Goal: Task Accomplishment & Management: Manage account settings

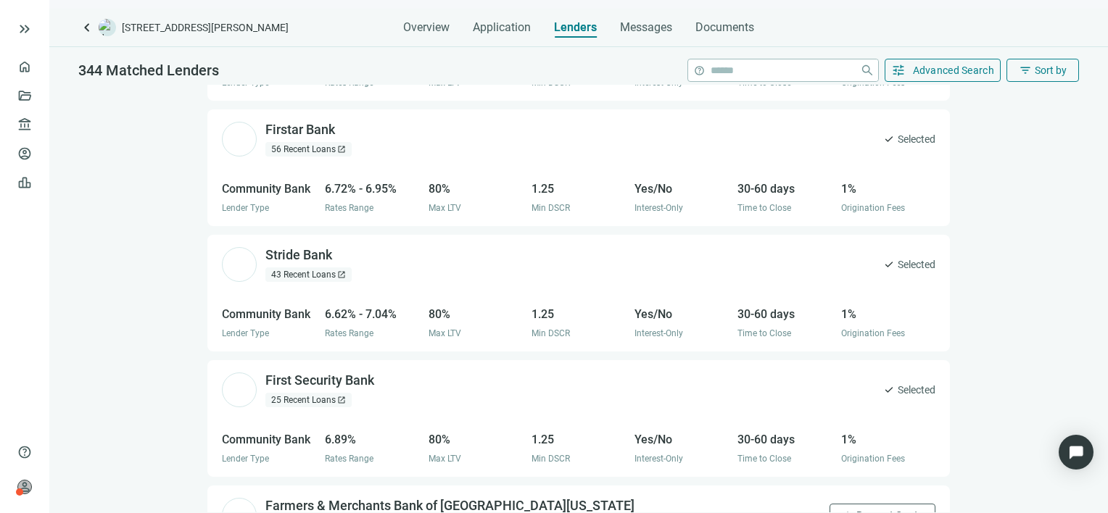
scroll to position [4549, 0]
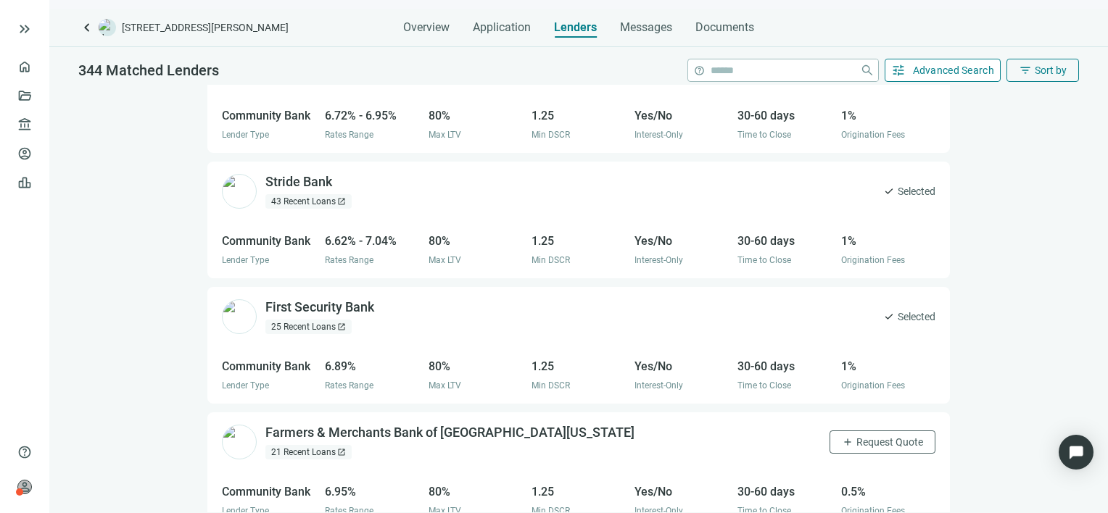
click at [948, 75] on span "Advanced Search" at bounding box center [954, 71] width 82 height 12
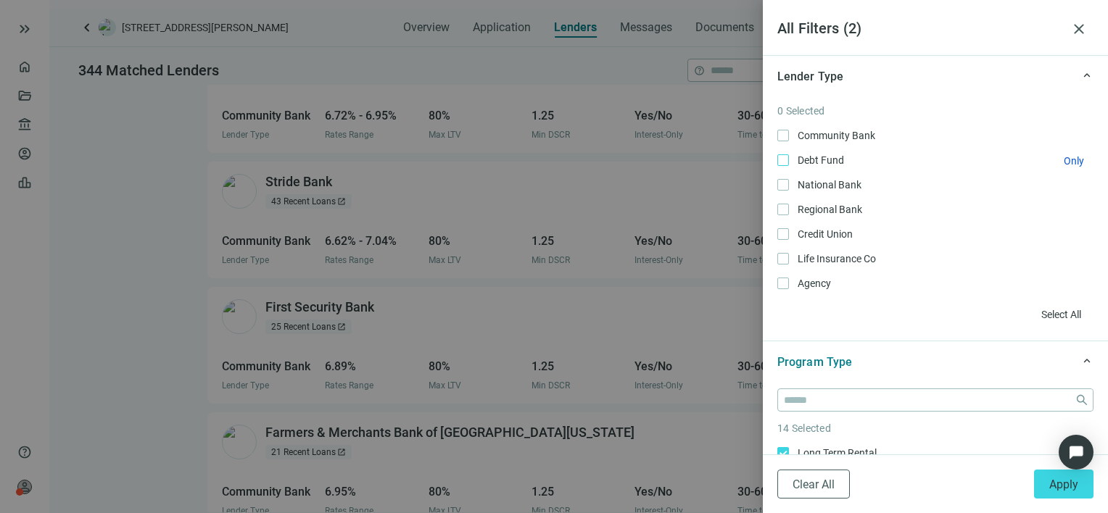
click at [827, 157] on span "Debt Fund Only" at bounding box center [819, 160] width 61 height 16
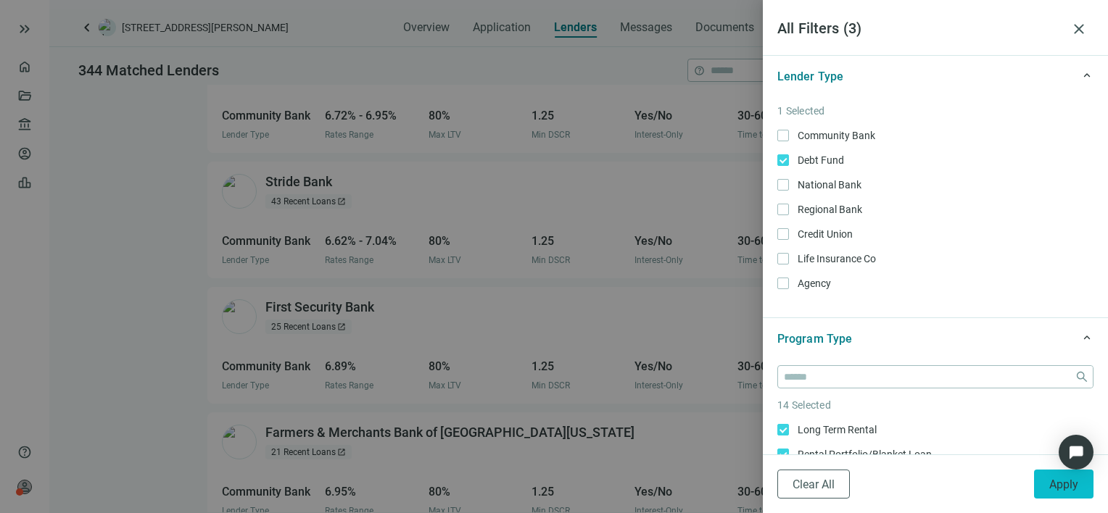
click at [1064, 489] on span "Apply" at bounding box center [1063, 485] width 29 height 14
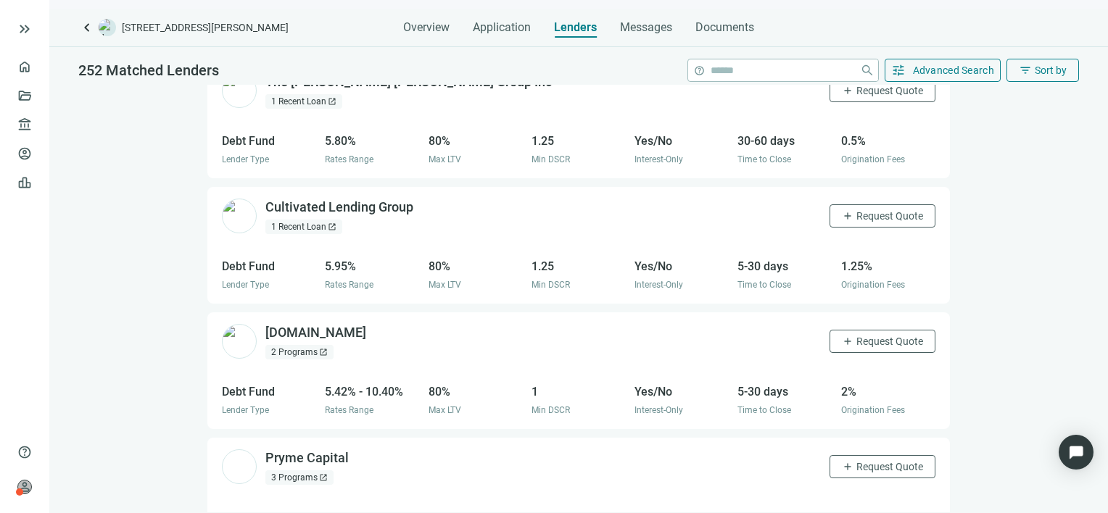
scroll to position [1015, 0]
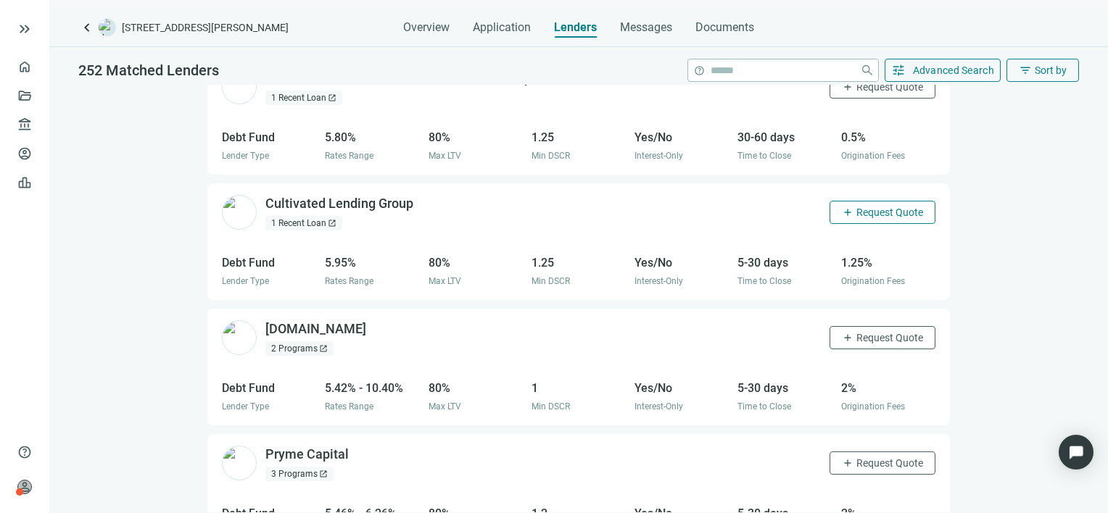
click at [861, 207] on span "Request Quote" at bounding box center [889, 213] width 67 height 12
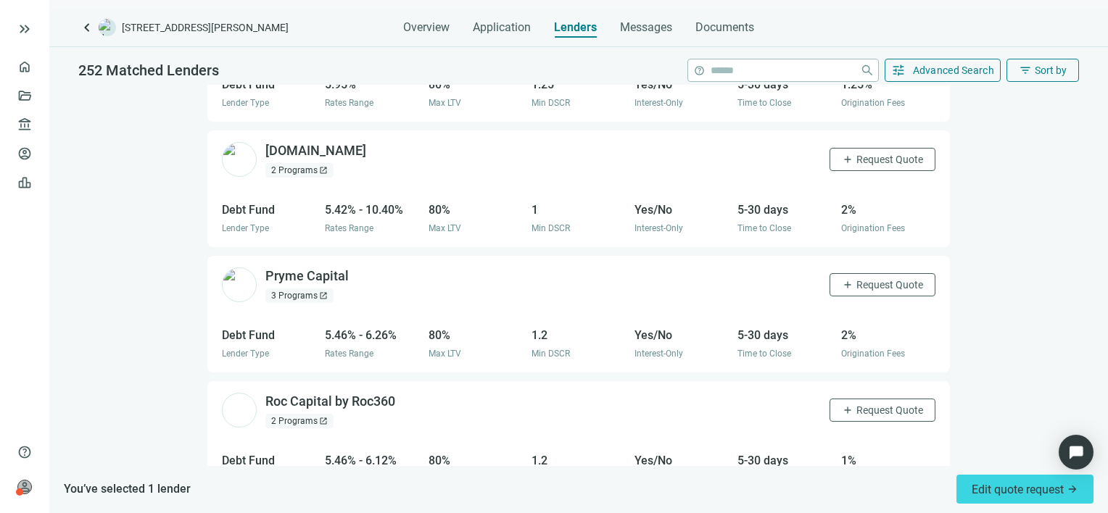
scroll to position [1233, 0]
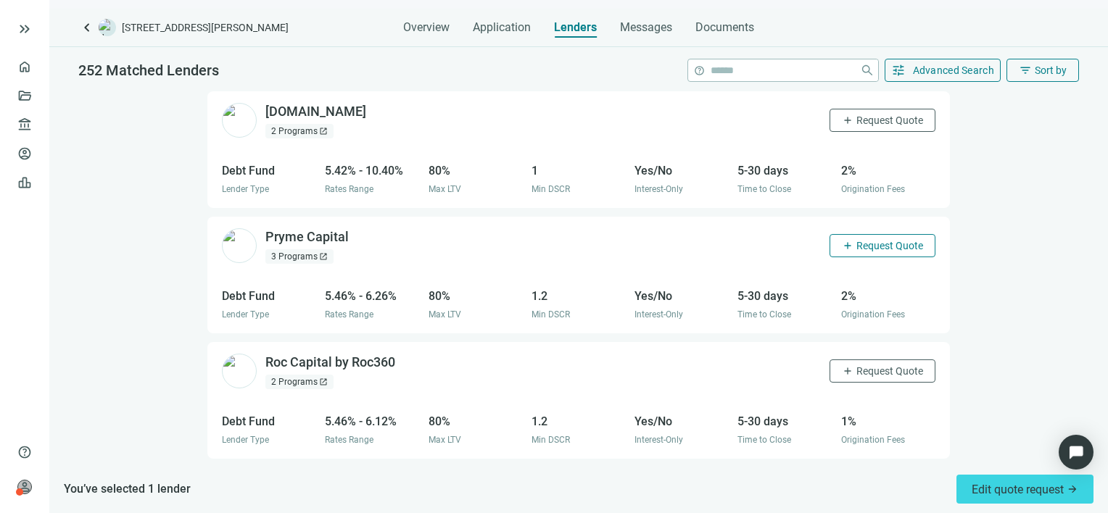
click at [873, 240] on span "Request Quote" at bounding box center [889, 246] width 67 height 12
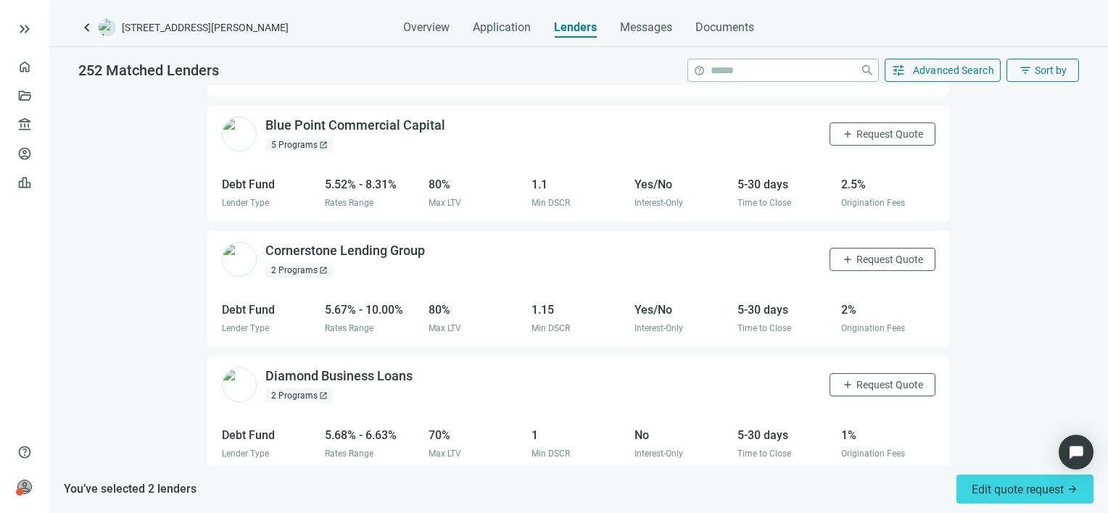
scroll to position [1523, 0]
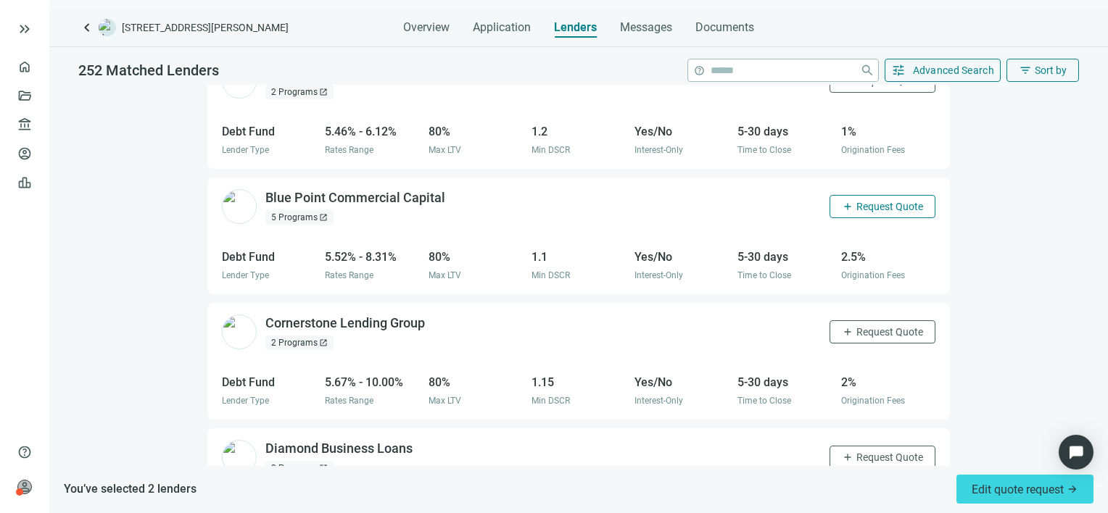
click at [872, 201] on span "Request Quote" at bounding box center [889, 207] width 67 height 12
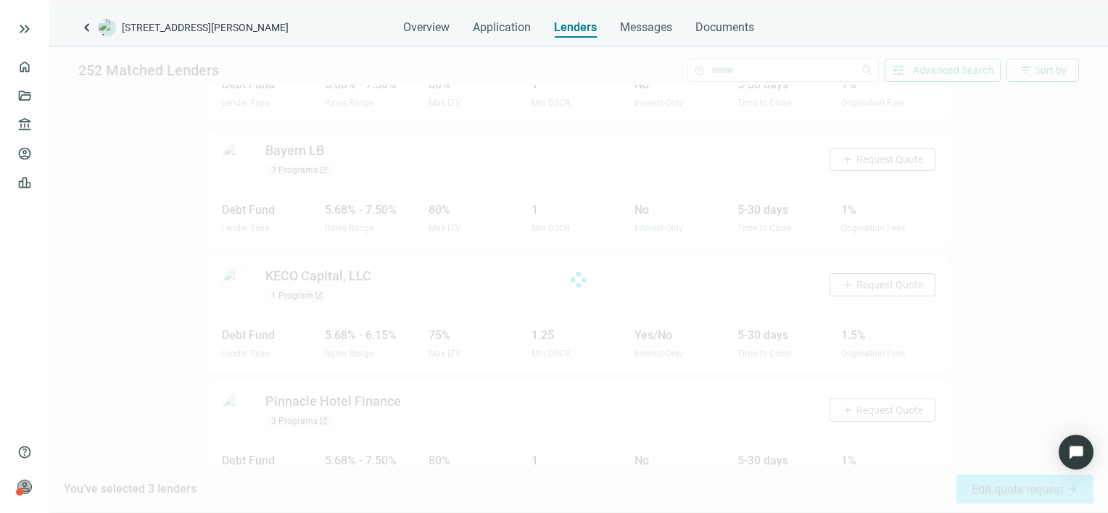
scroll to position [2202, 0]
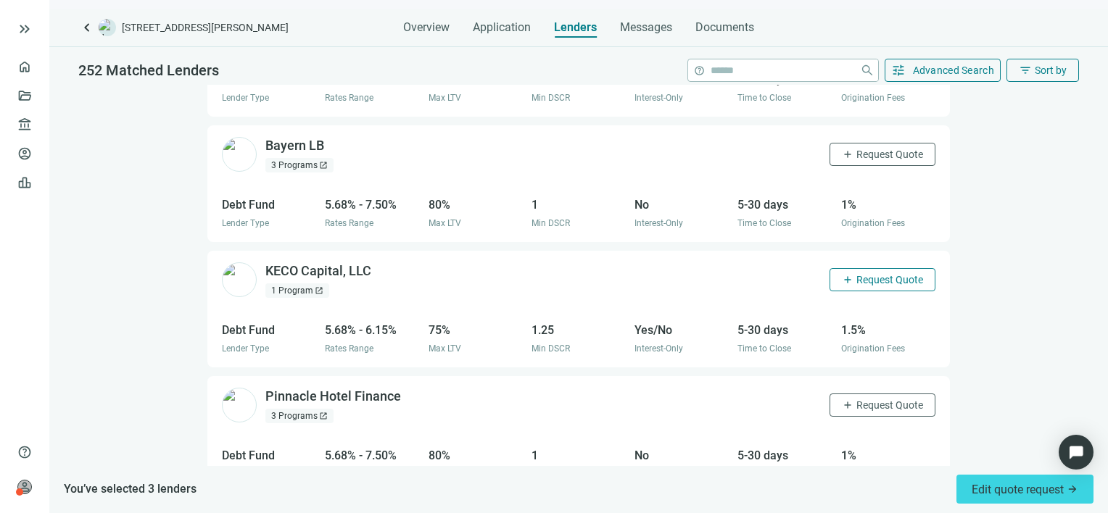
click at [864, 274] on span "Request Quote" at bounding box center [889, 280] width 67 height 12
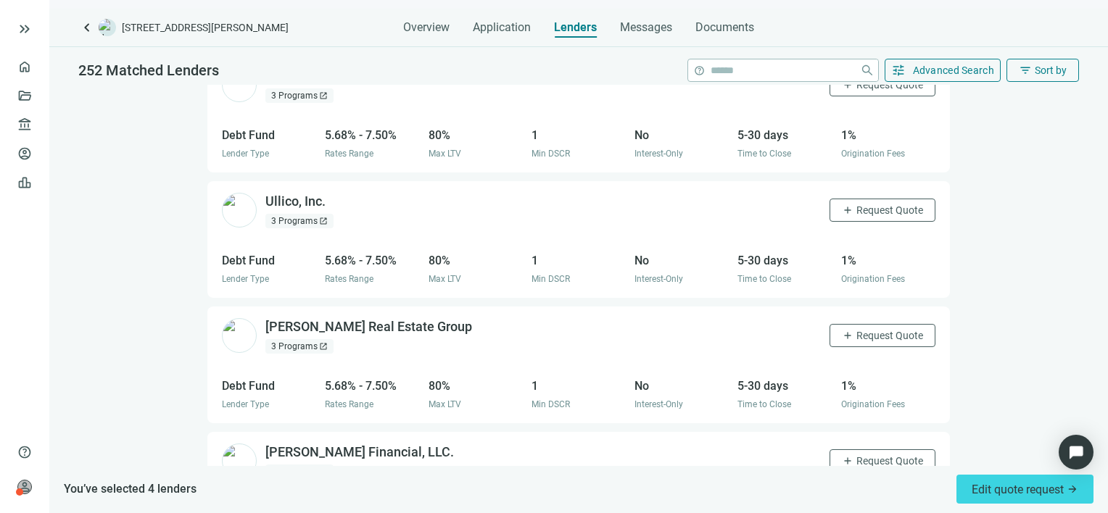
scroll to position [2782, 0]
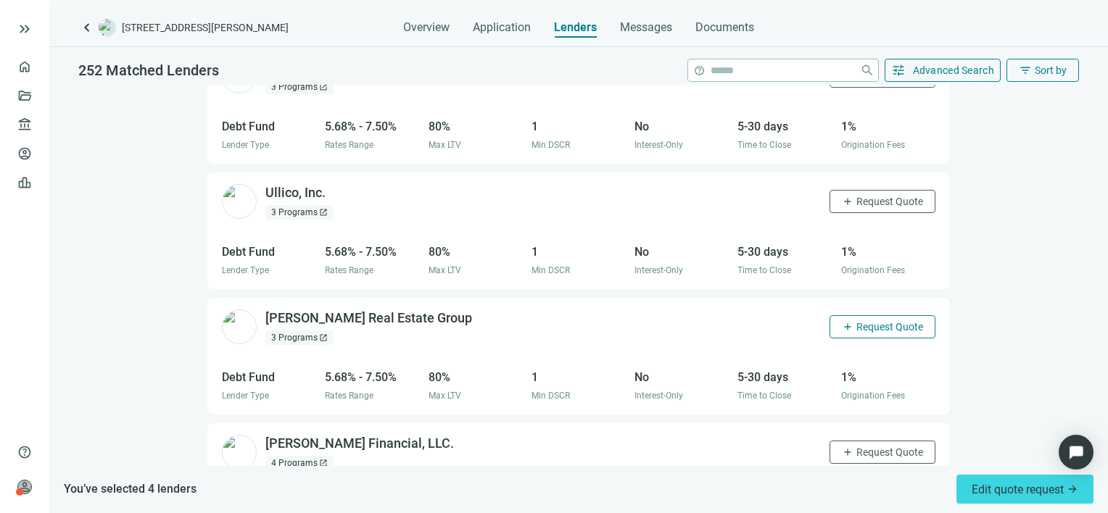
click at [862, 321] on span "Request Quote" at bounding box center [889, 327] width 67 height 12
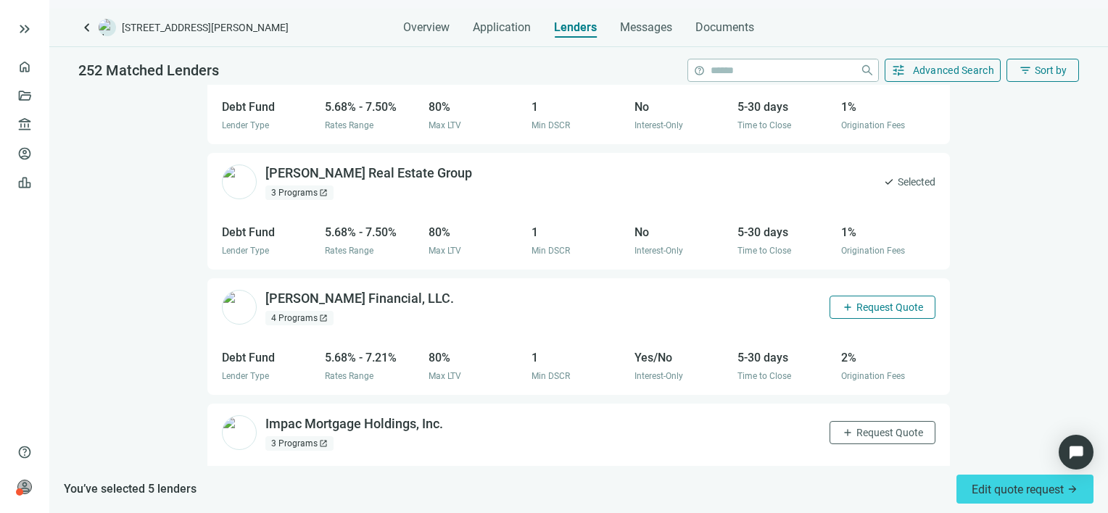
click at [856, 302] on span "Request Quote" at bounding box center [889, 308] width 67 height 12
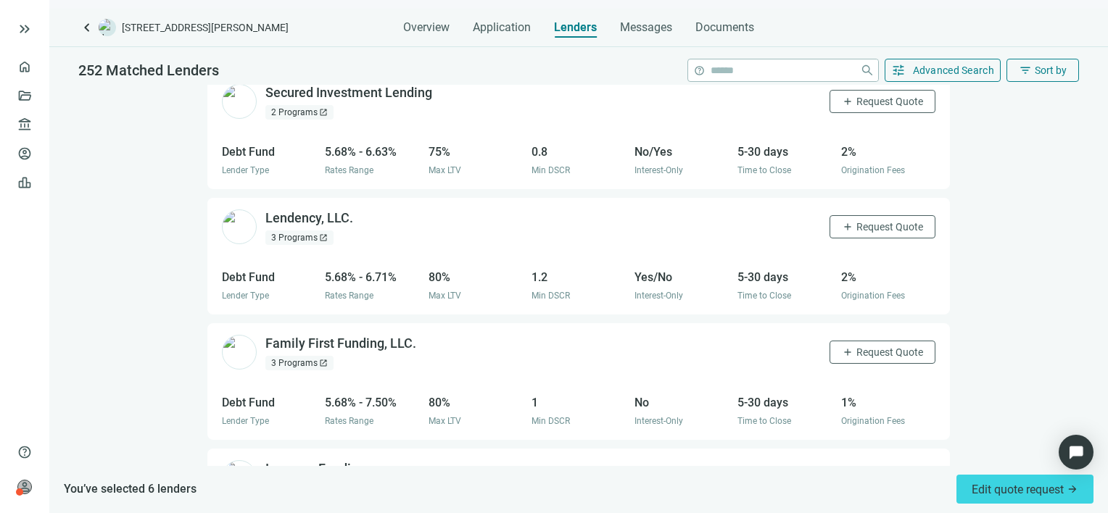
scroll to position [3673, 0]
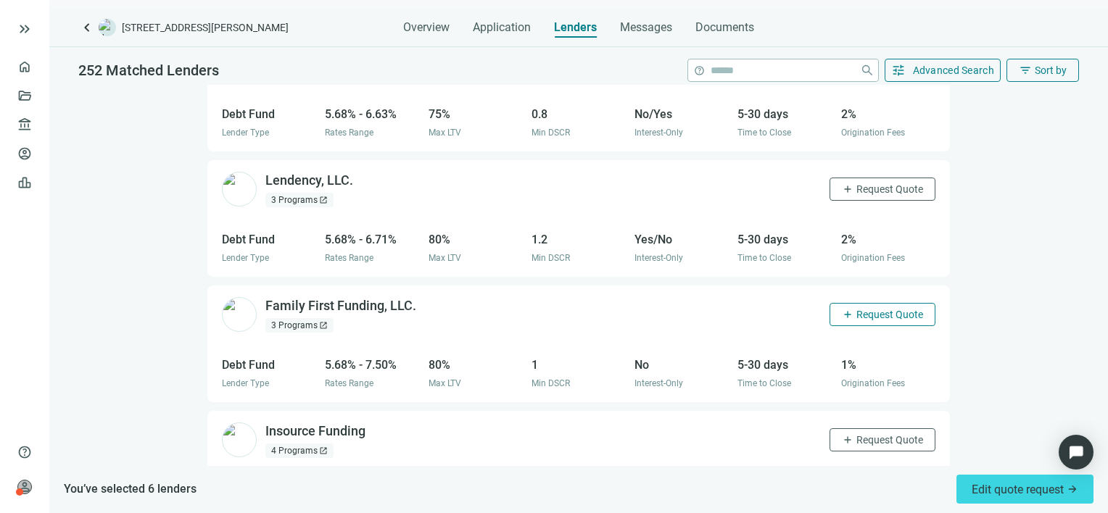
click at [867, 309] on span "Request Quote" at bounding box center [889, 315] width 67 height 12
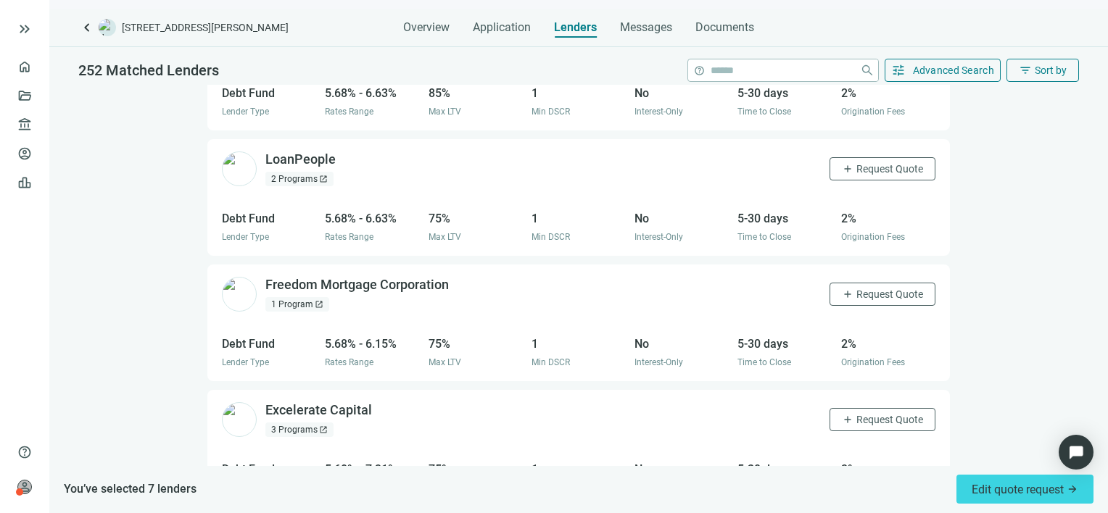
scroll to position [6613, 0]
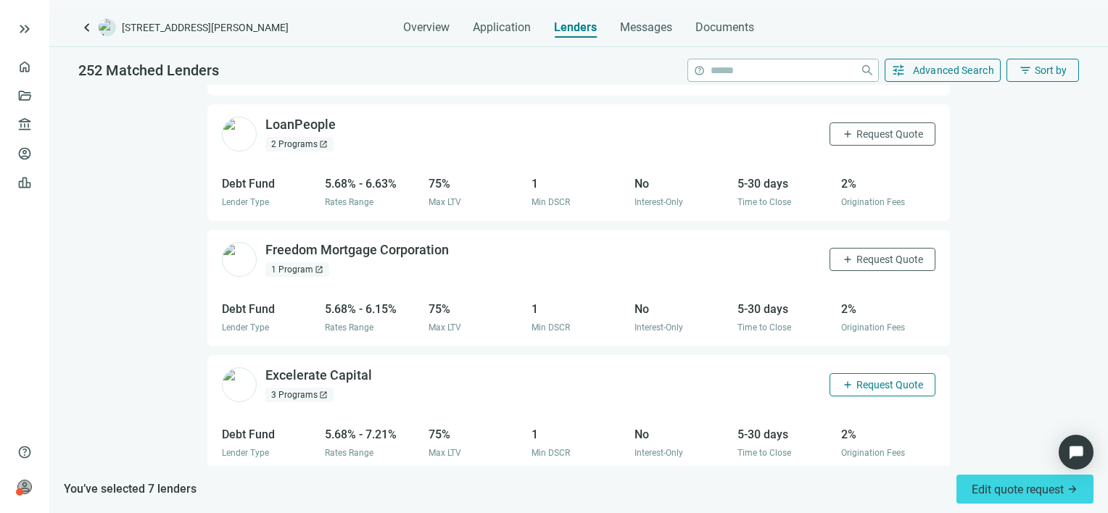
click at [871, 379] on span "Request Quote" at bounding box center [889, 385] width 67 height 12
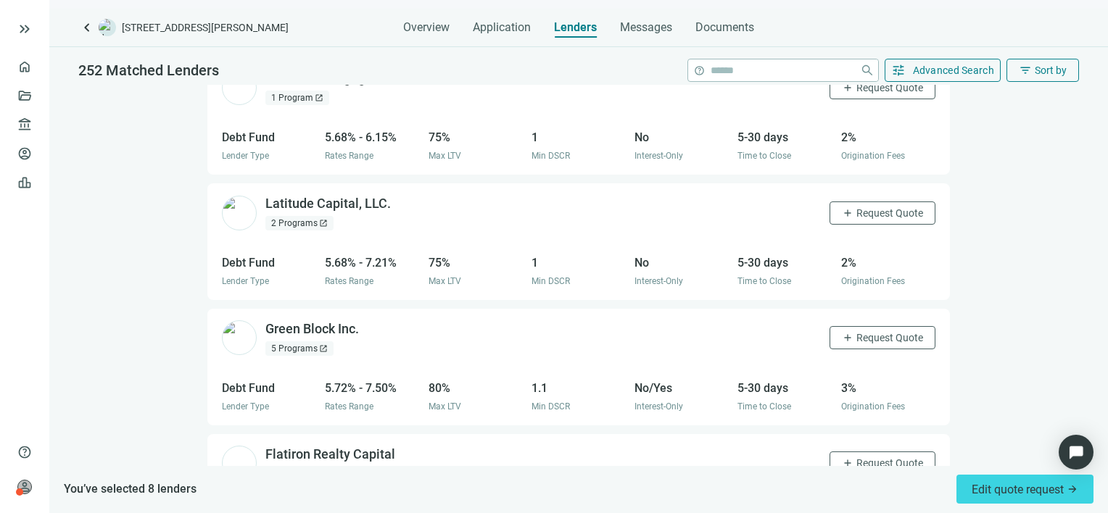
scroll to position [8084, 0]
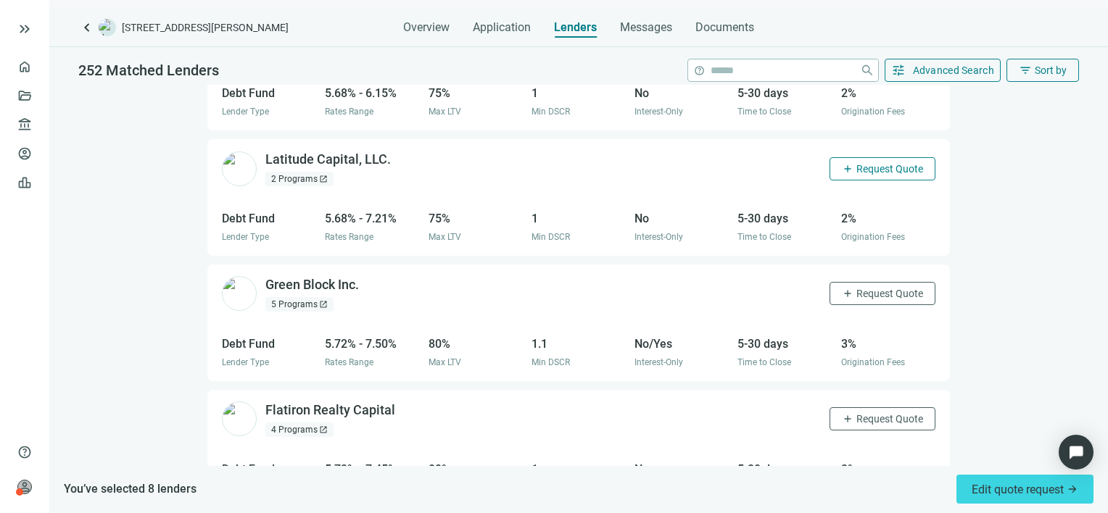
click at [856, 163] on span "Request Quote" at bounding box center [889, 169] width 67 height 12
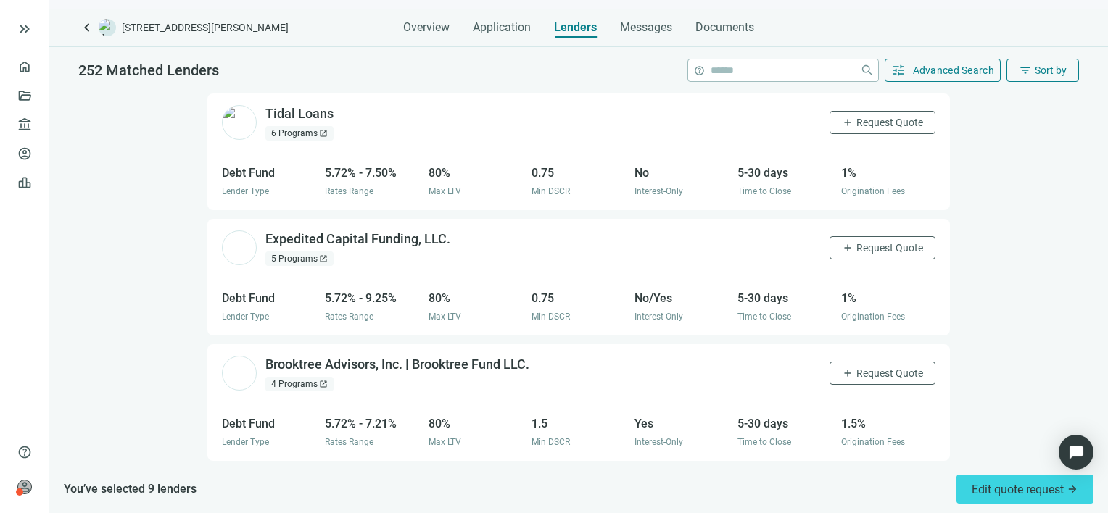
scroll to position [8756, 0]
click at [864, 242] on span "Request Quote" at bounding box center [889, 248] width 67 height 12
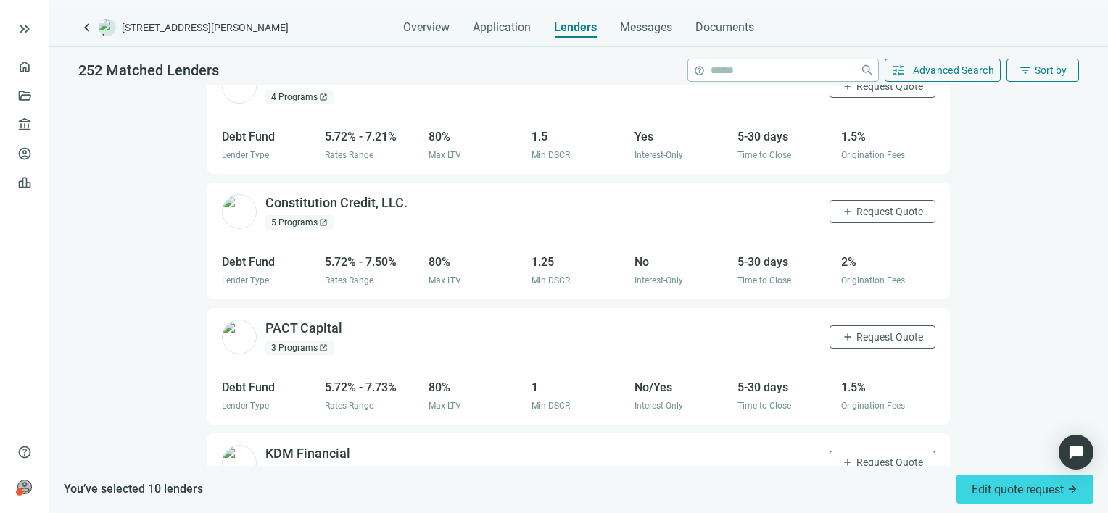
scroll to position [9047, 0]
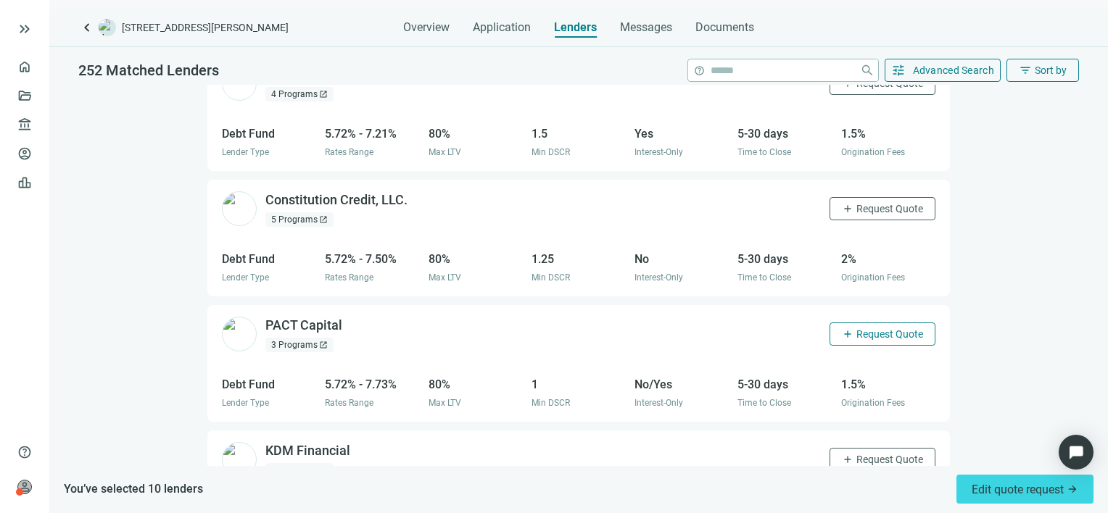
click at [857, 328] on span "Request Quote" at bounding box center [889, 334] width 67 height 12
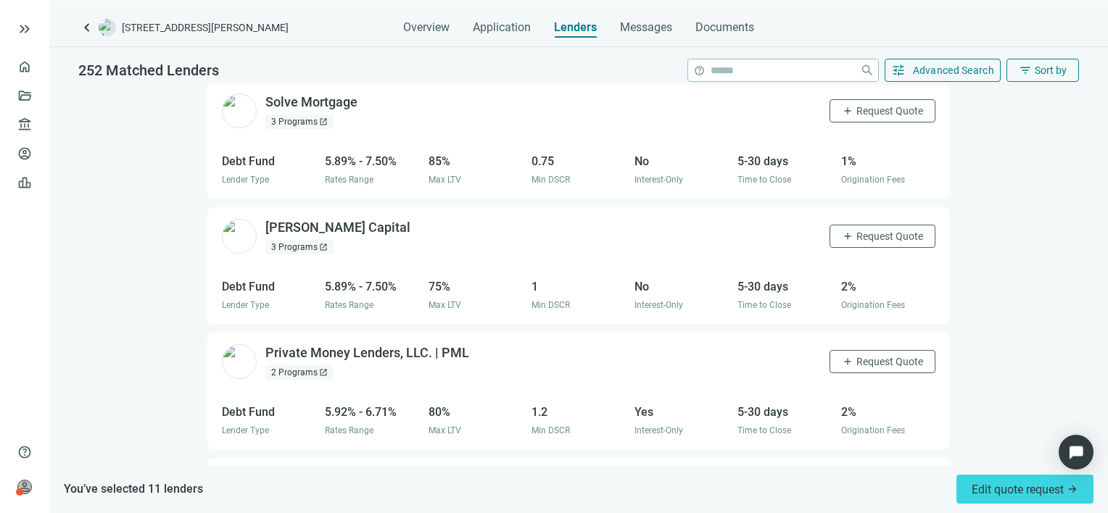
scroll to position [10445, 0]
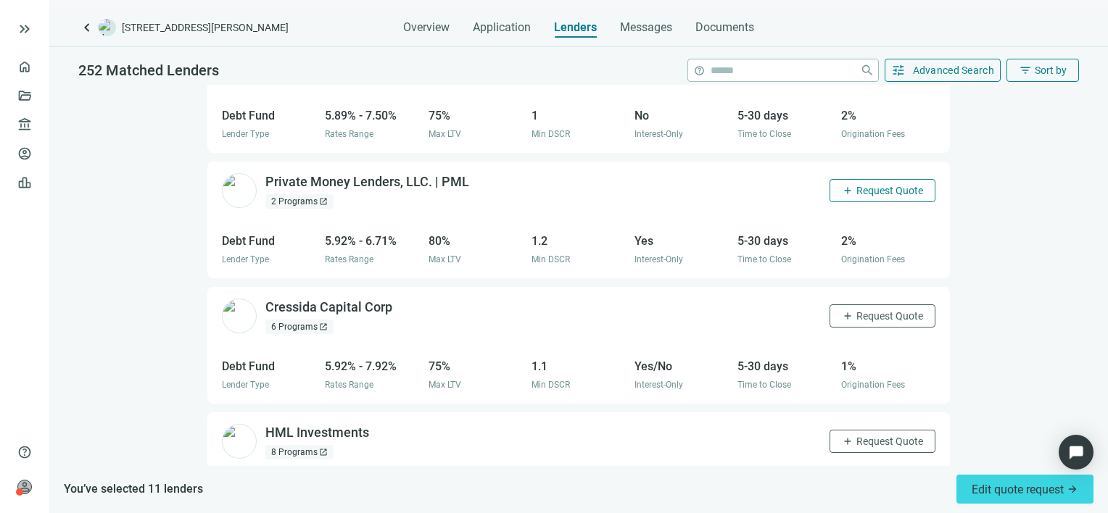
click at [867, 185] on span "Request Quote" at bounding box center [889, 191] width 67 height 12
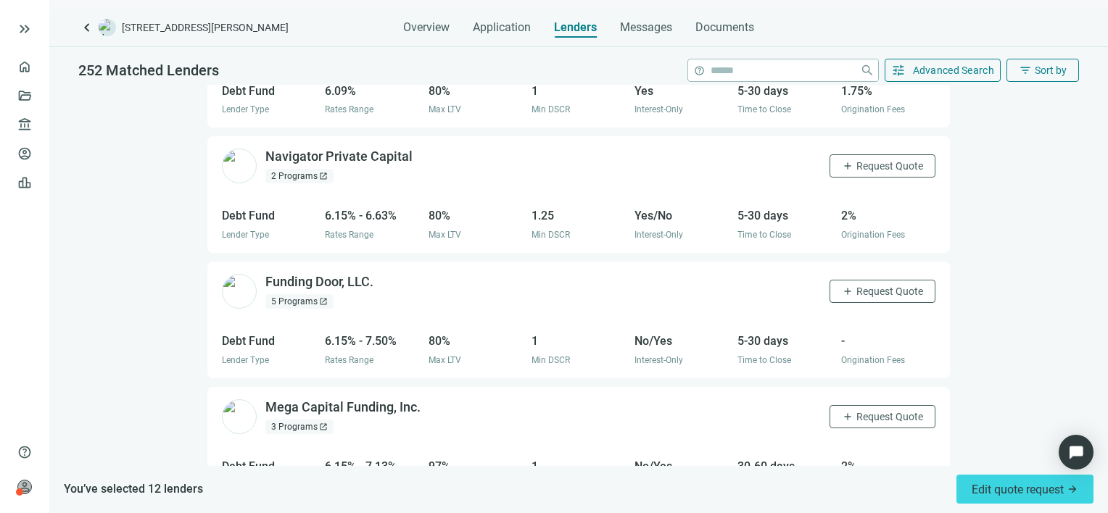
scroll to position [12443, 0]
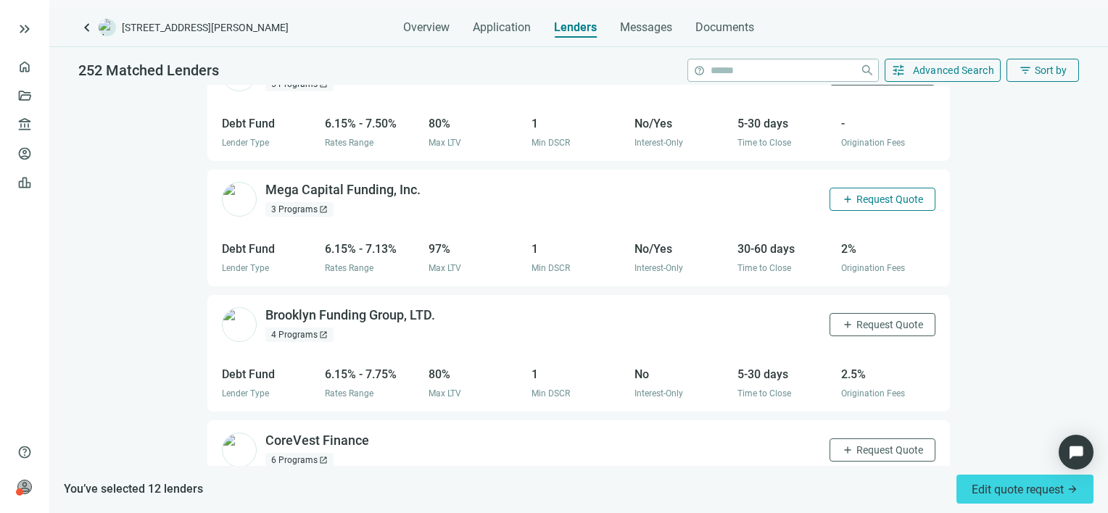
click at [861, 194] on span "Request Quote" at bounding box center [889, 200] width 67 height 12
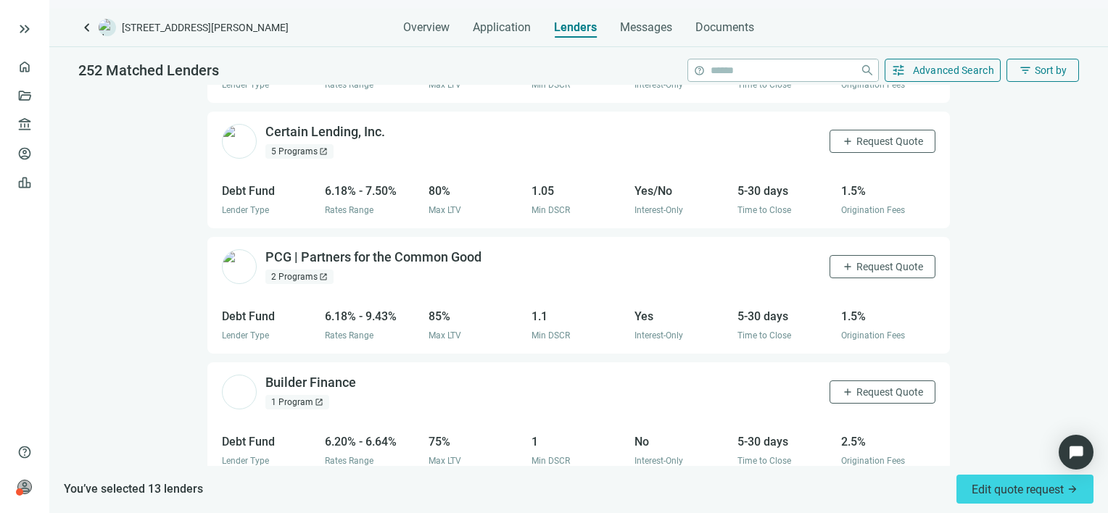
scroll to position [12878, 0]
click at [856, 135] on span "Request Quote" at bounding box center [889, 141] width 67 height 12
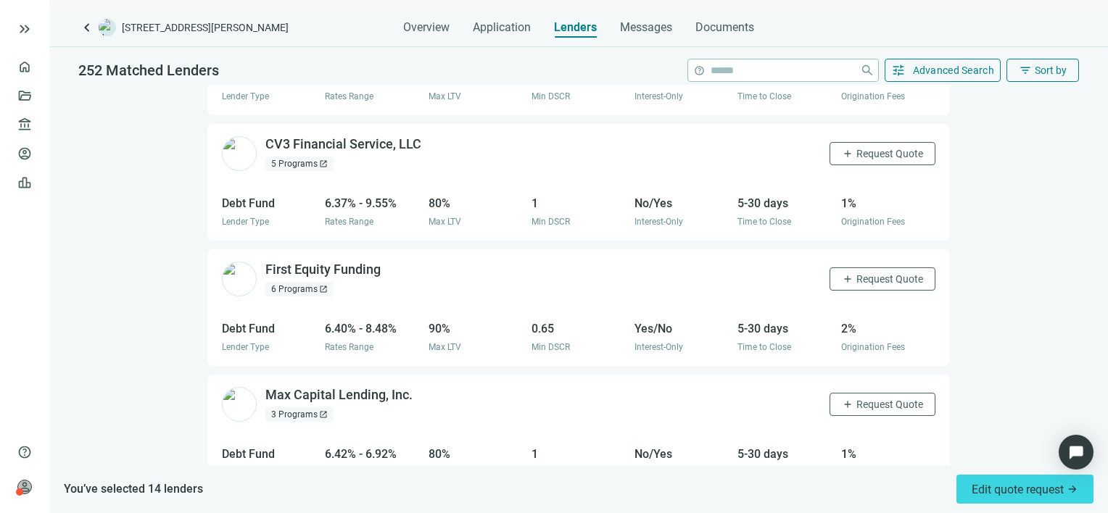
scroll to position [15312, 0]
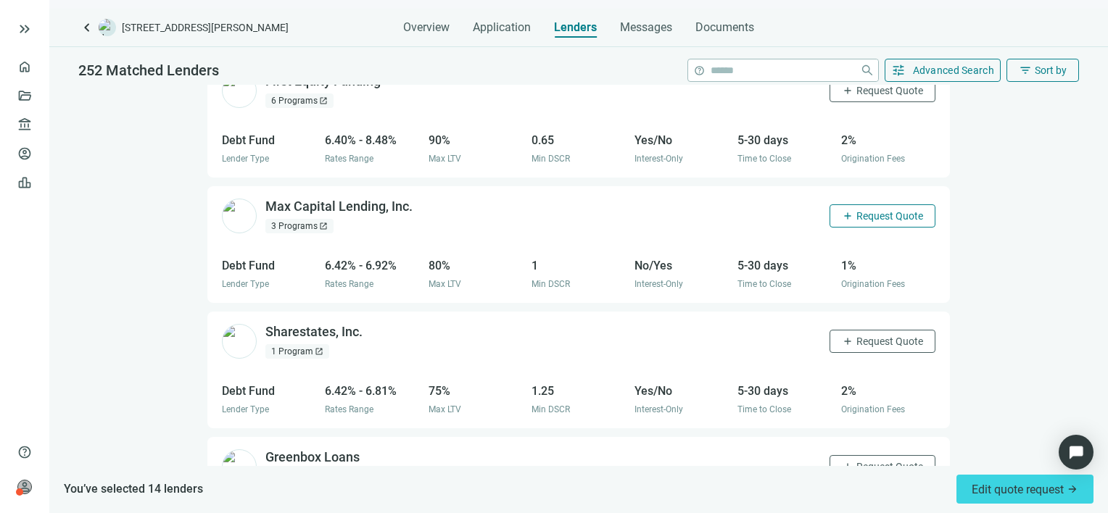
click at [866, 210] on span "Request Quote" at bounding box center [889, 216] width 67 height 12
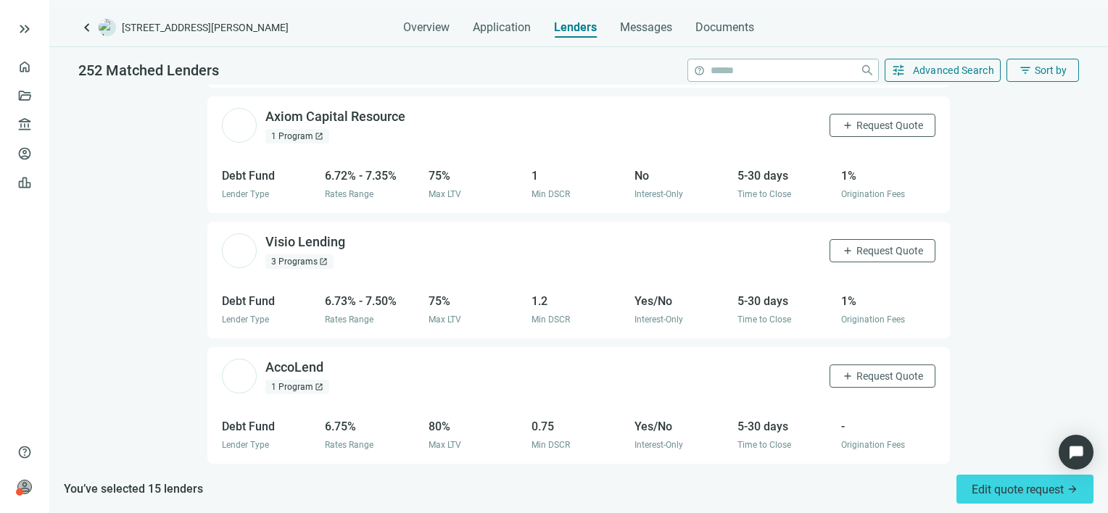
scroll to position [19743, 0]
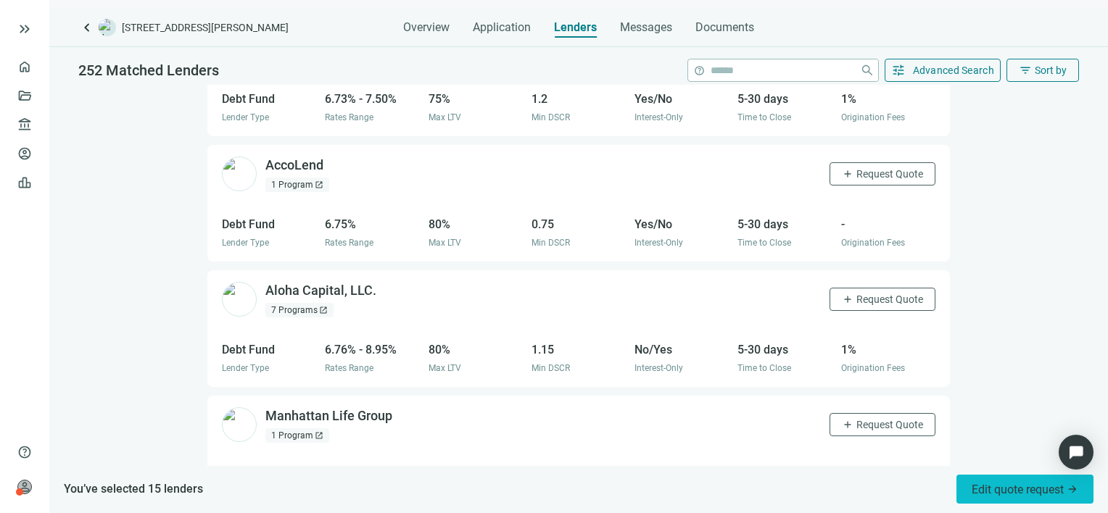
click at [998, 489] on span "Edit quote request arrow_forward" at bounding box center [1025, 490] width 107 height 14
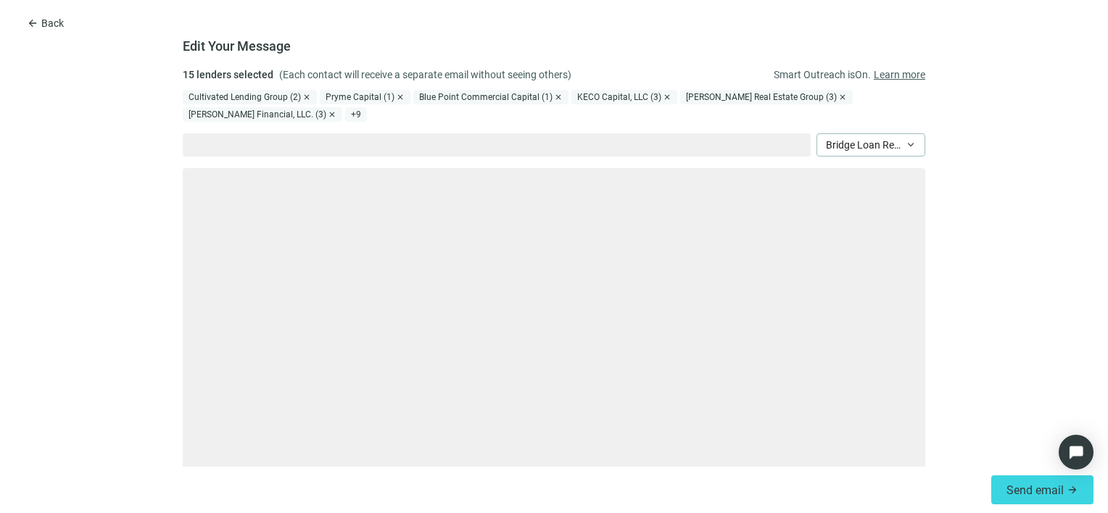
type textarea "**********"
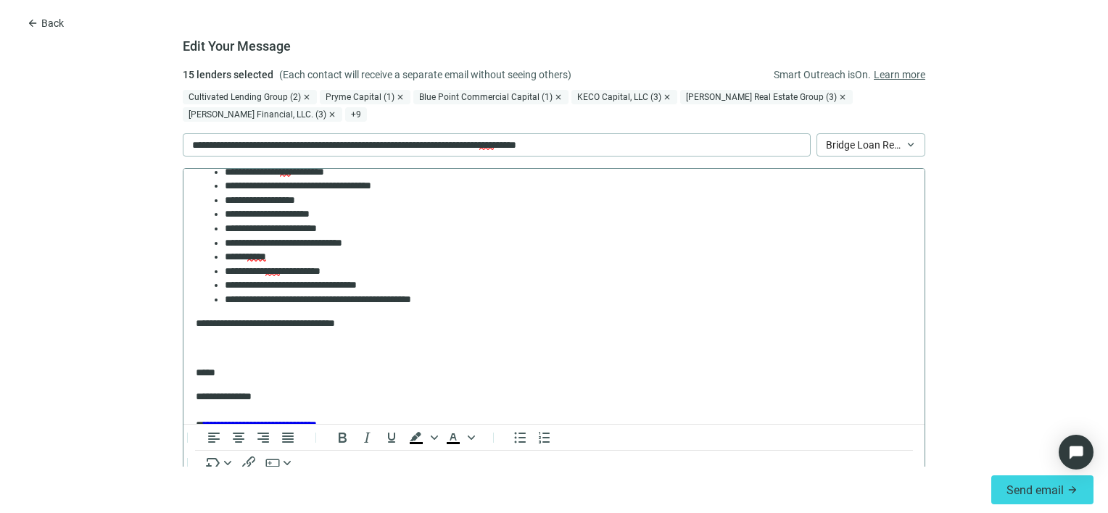
scroll to position [289, 0]
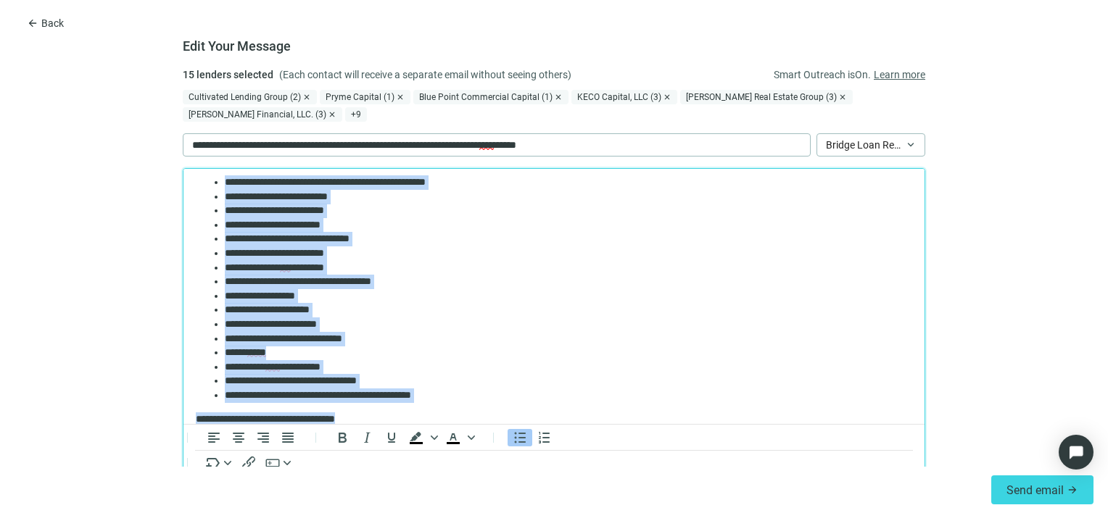
drag, startPoint x: 437, startPoint y: 248, endPoint x: 287, endPoint y: 257, distance: 150.4
click at [208, 183] on body "**********" at bounding box center [554, 325] width 718 height 522
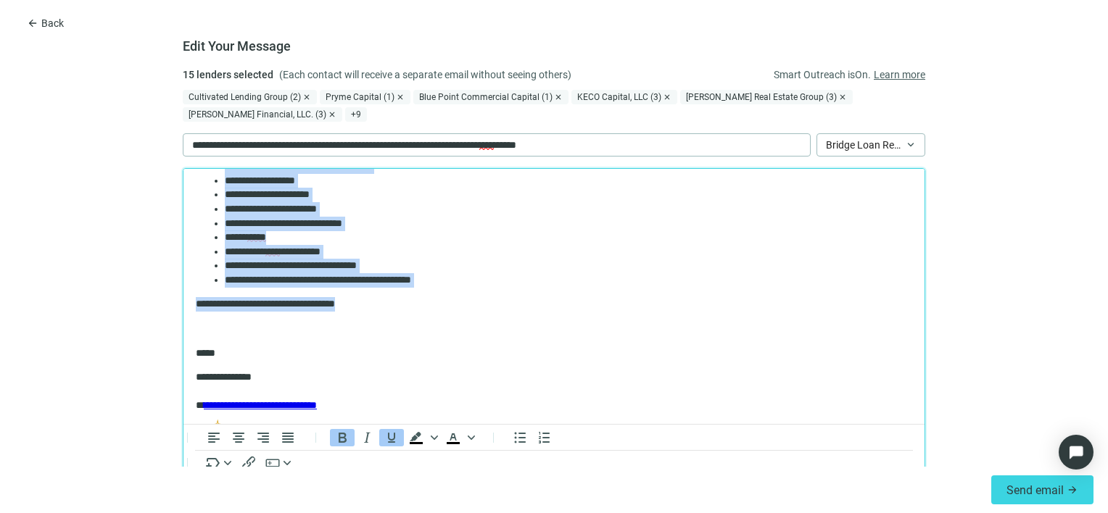
scroll to position [235, 0]
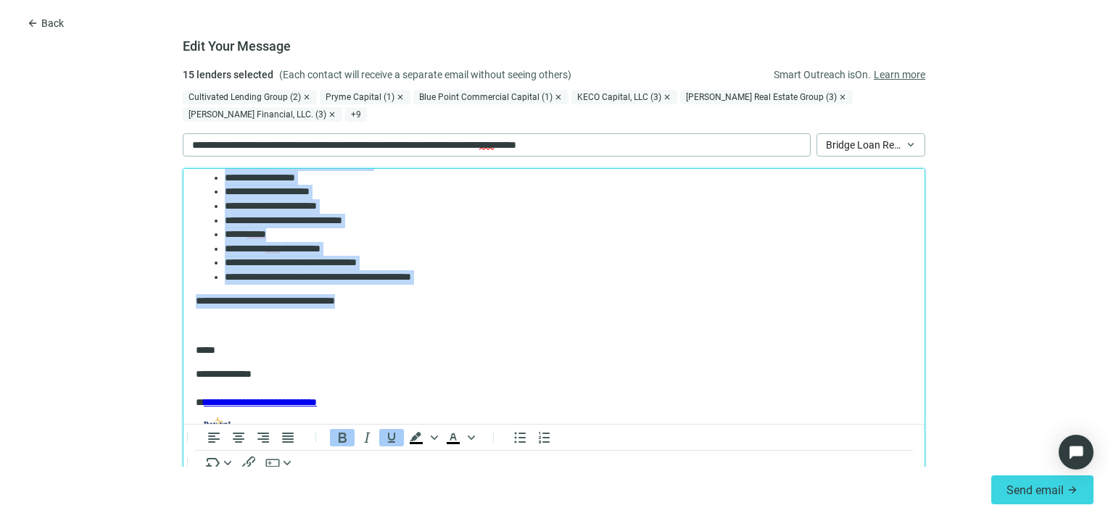
click at [507, 280] on li "**********" at bounding box center [563, 277] width 677 height 15
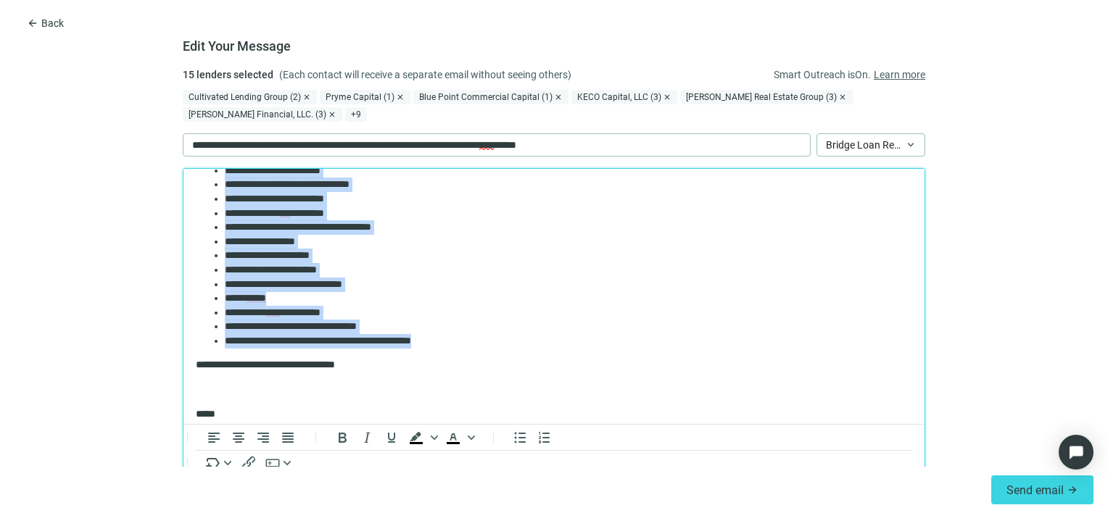
scroll to position [0, 0]
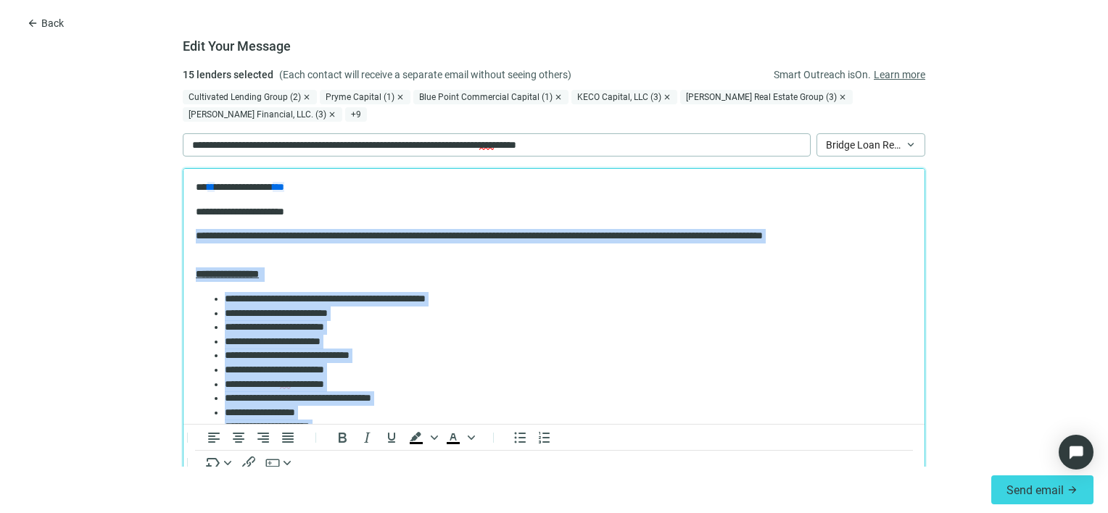
drag, startPoint x: 508, startPoint y: 278, endPoint x: 141, endPoint y: 219, distance: 371.6
click at [183, 219] on html "**********" at bounding box center [553, 441] width 741 height 545
paste body "Rich Text Area. Press ALT-0 for help."
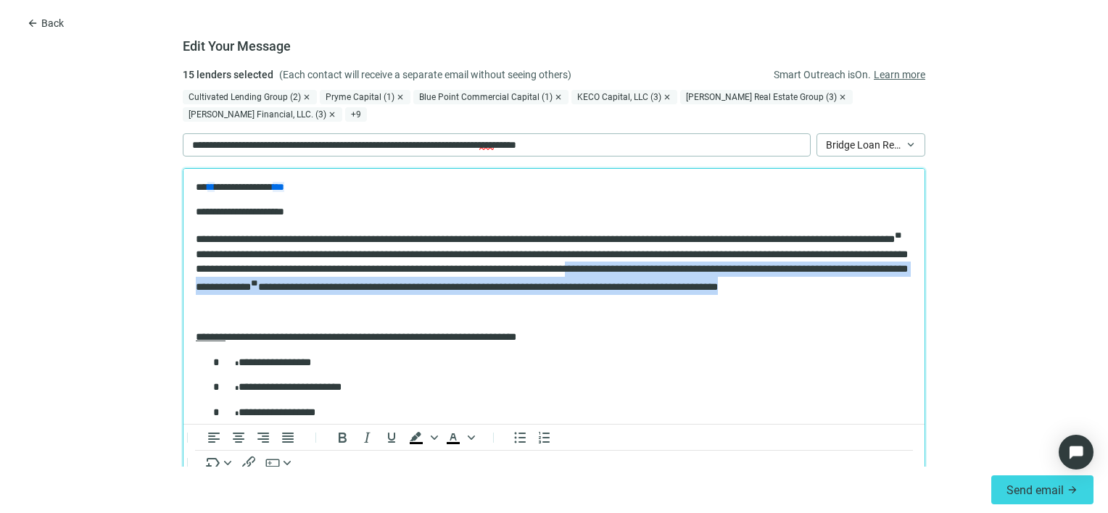
drag, startPoint x: 325, startPoint y: 307, endPoint x: 749, endPoint y: 265, distance: 426.3
click at [749, 265] on p "**********" at bounding box center [554, 261] width 716 height 65
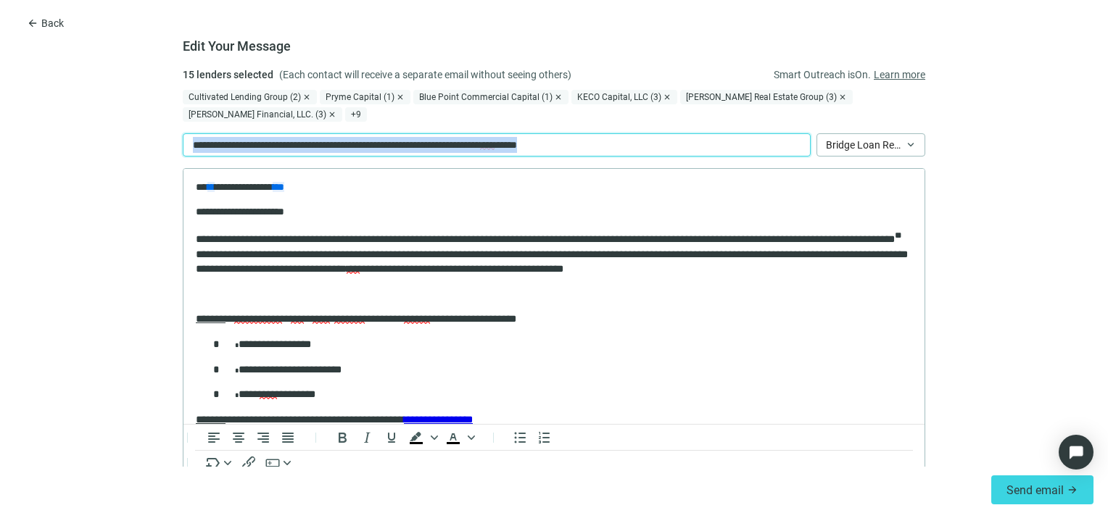
drag, startPoint x: 682, startPoint y: 139, endPoint x: 133, endPoint y: 129, distance: 549.0
click at [133, 129] on form "**********" at bounding box center [554, 267] width 1108 height 400
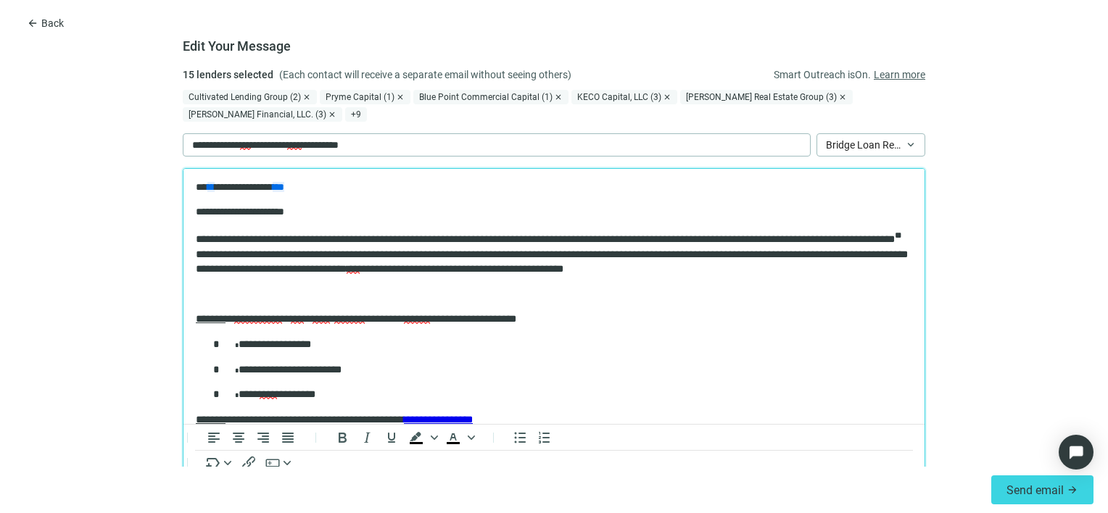
click at [649, 208] on p "**********" at bounding box center [549, 212] width 706 height 15
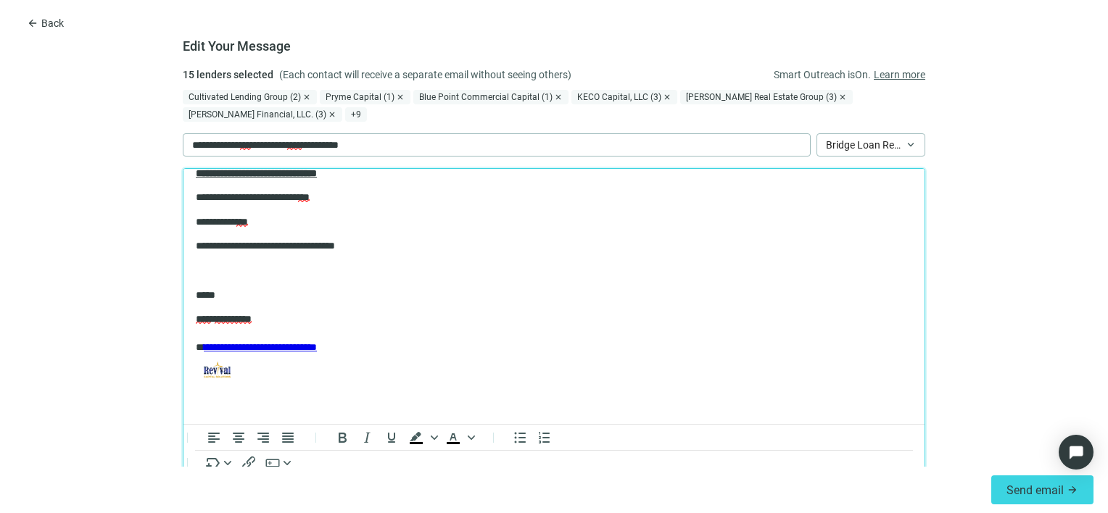
scroll to position [51, 0]
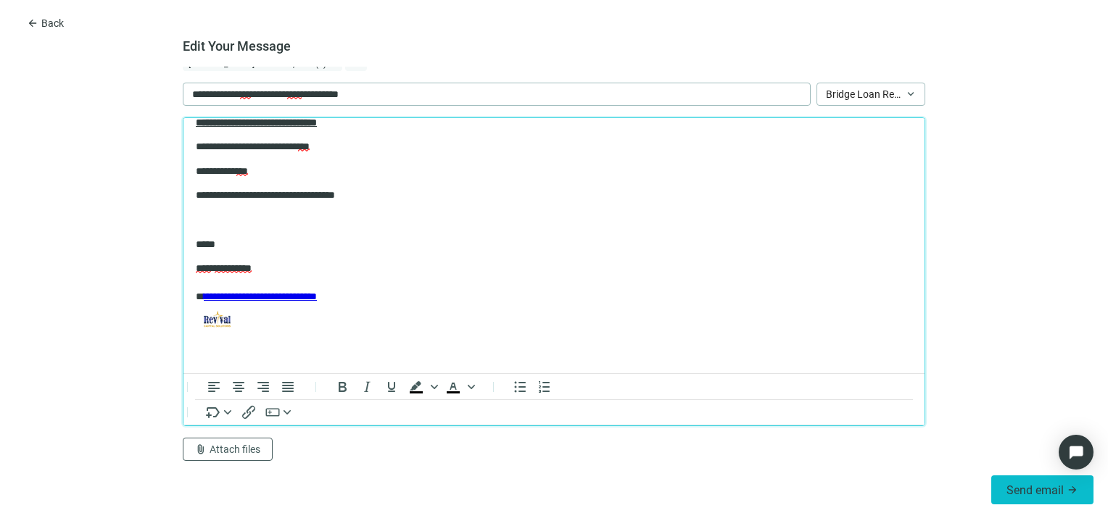
click at [1033, 487] on span "Send email" at bounding box center [1034, 491] width 57 height 14
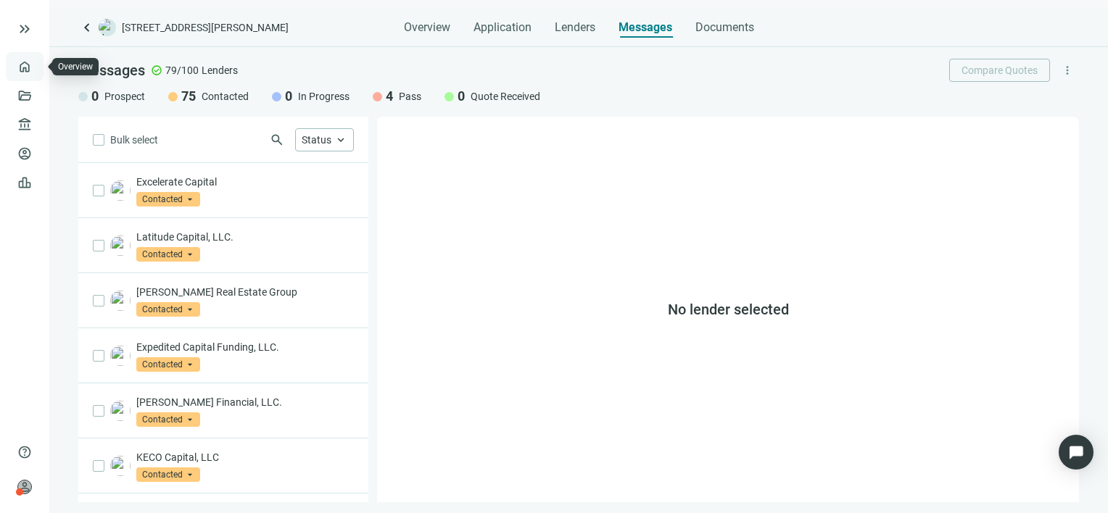
click at [36, 67] on link "Overview" at bounding box center [57, 67] width 43 height 12
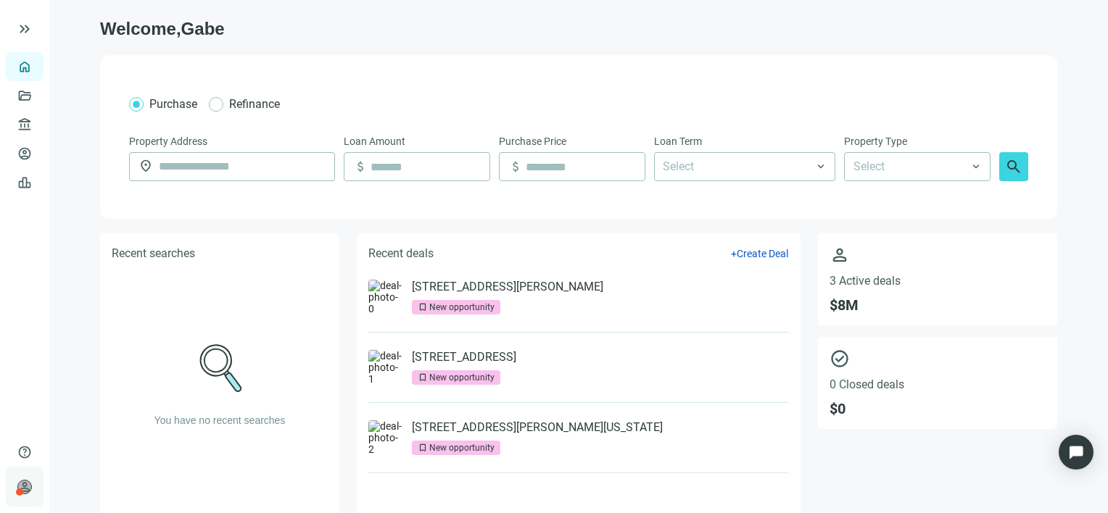
click at [23, 487] on span "person" at bounding box center [24, 487] width 15 height 15
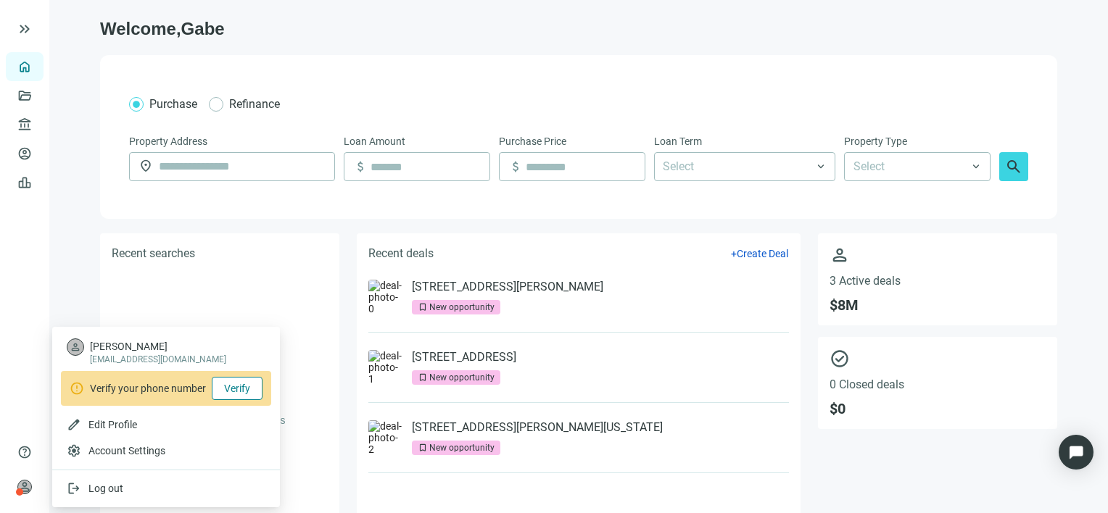
click at [239, 392] on span "Verify" at bounding box center [237, 389] width 26 height 12
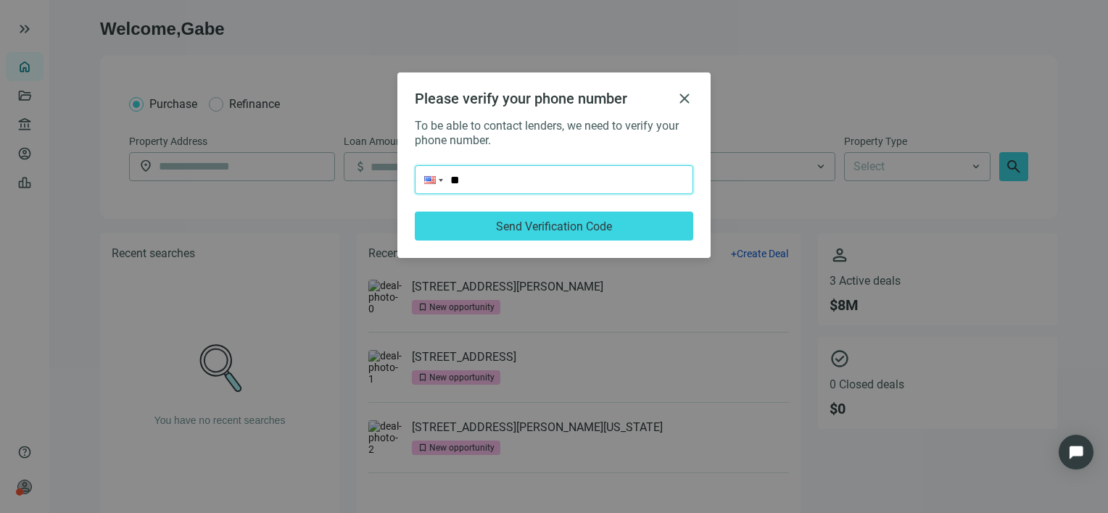
click at [548, 179] on input "**" at bounding box center [553, 180] width 277 height 28
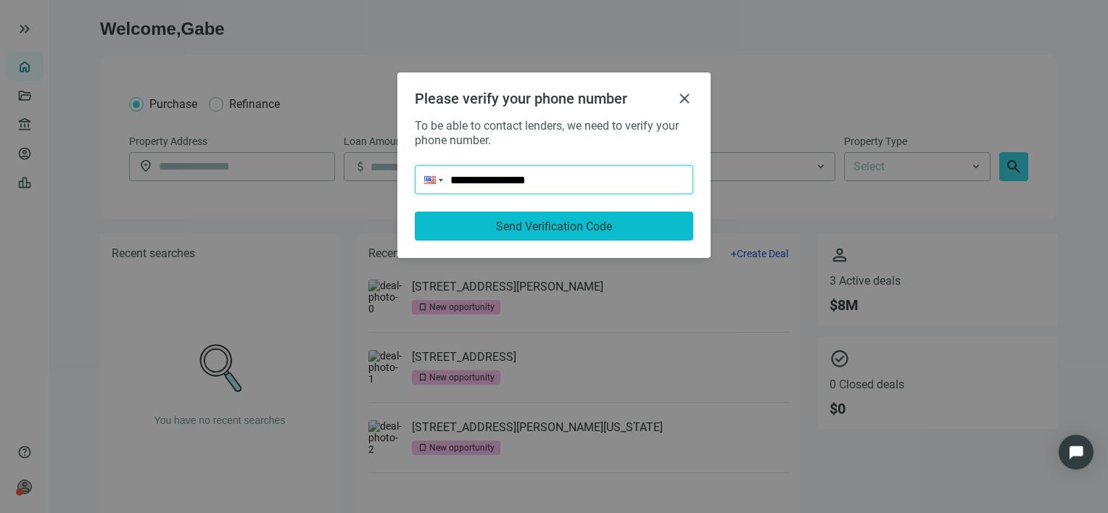
type input "**********"
click at [569, 220] on span "Send Verification Code" at bounding box center [554, 227] width 116 height 14
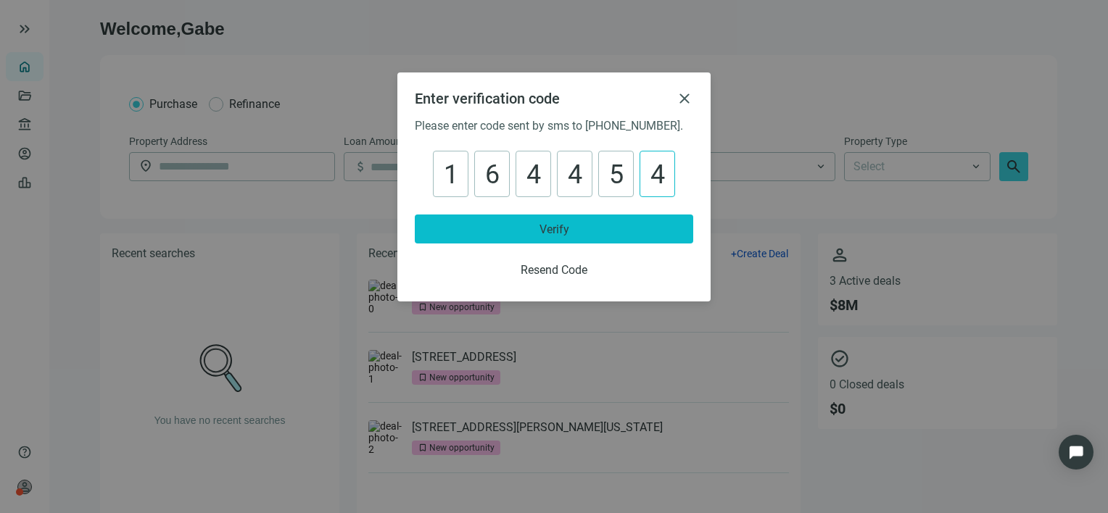
type input "******"
click at [558, 226] on span "Verify" at bounding box center [554, 230] width 30 height 14
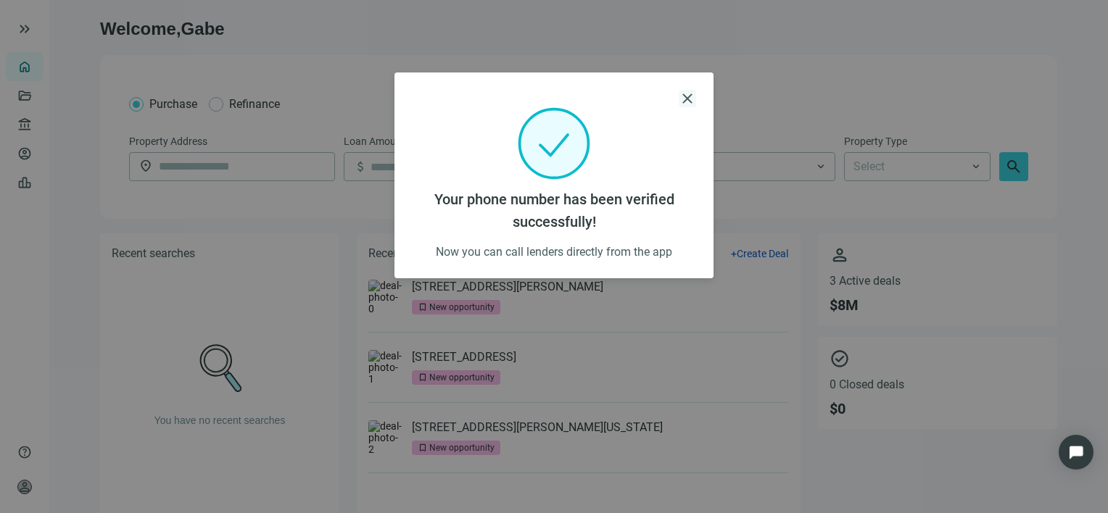
click at [687, 96] on span "close" at bounding box center [687, 98] width 17 height 17
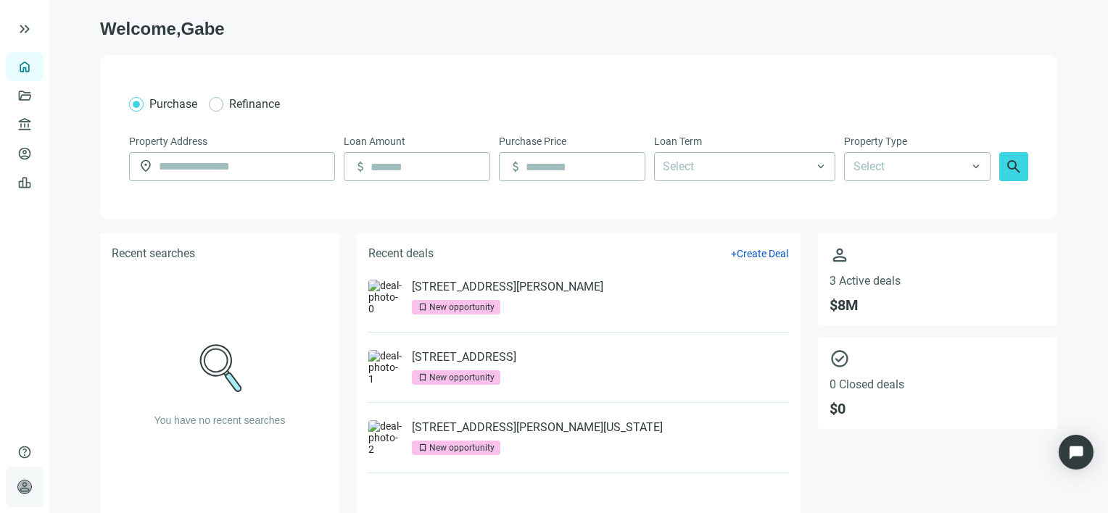
click at [21, 489] on span "person" at bounding box center [24, 487] width 15 height 15
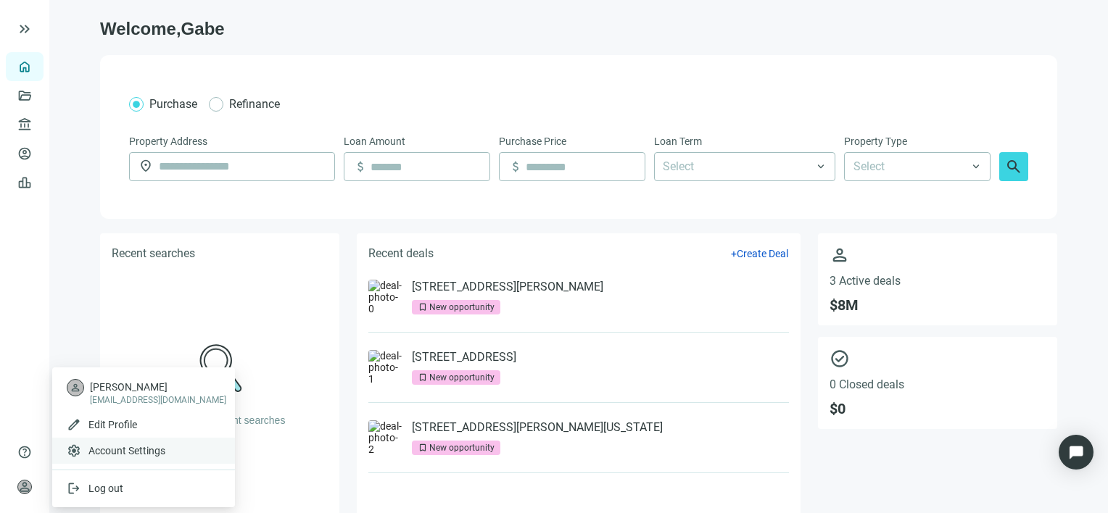
click at [121, 450] on span "Account Settings" at bounding box center [126, 451] width 77 height 15
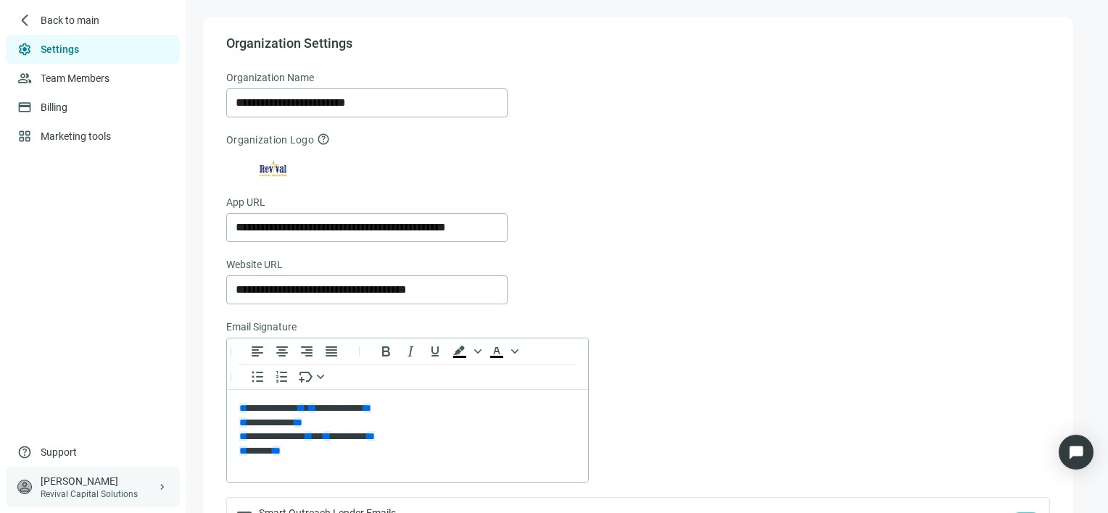
click at [160, 488] on span "keyboard_arrow_right" at bounding box center [163, 487] width 12 height 12
click at [96, 484] on div "Gabe Gruszynski" at bounding box center [99, 481] width 116 height 15
click at [91, 485] on div "Gabe Gruszynski" at bounding box center [99, 481] width 116 height 15
click at [154, 157] on ul "settings Settings group Team Members credit_card Billing grid_view Marketing to…" at bounding box center [93, 236] width 186 height 403
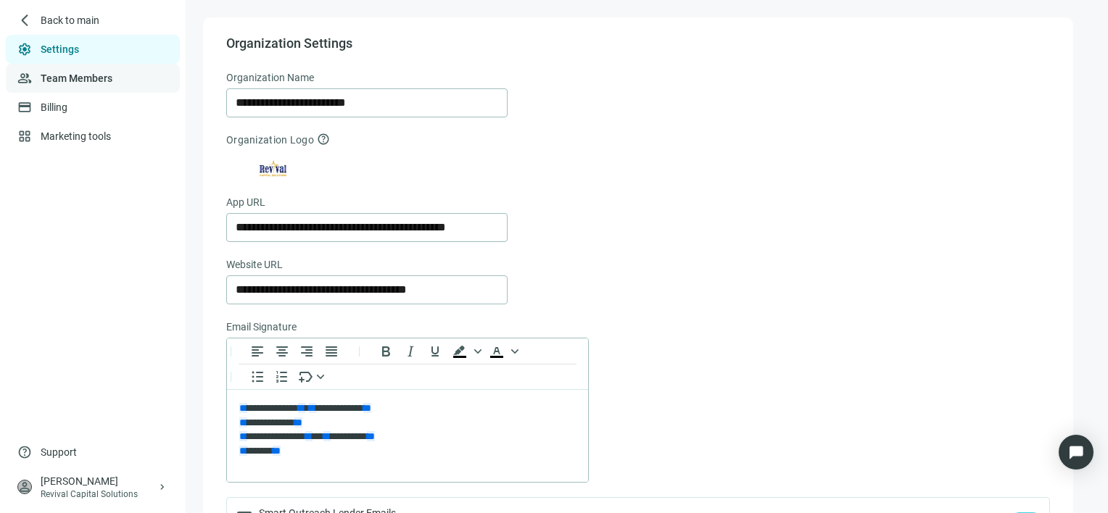
click at [78, 78] on link "Team Members" at bounding box center [77, 79] width 72 height 12
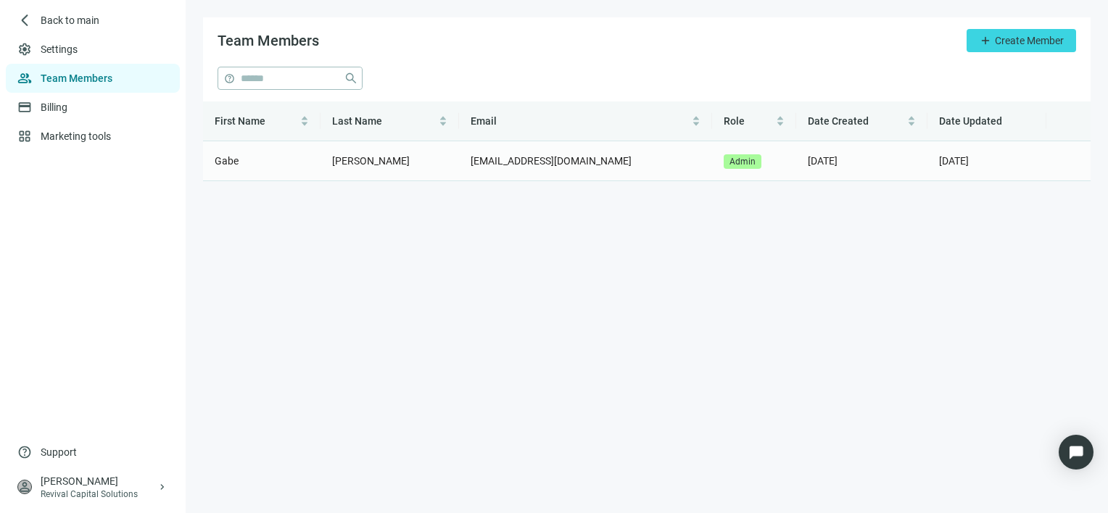
click at [485, 157] on td "gabe@revivalcapitalsolutions.com" at bounding box center [585, 161] width 253 height 40
click at [67, 133] on link "Marketing tools" at bounding box center [77, 137] width 73 height 12
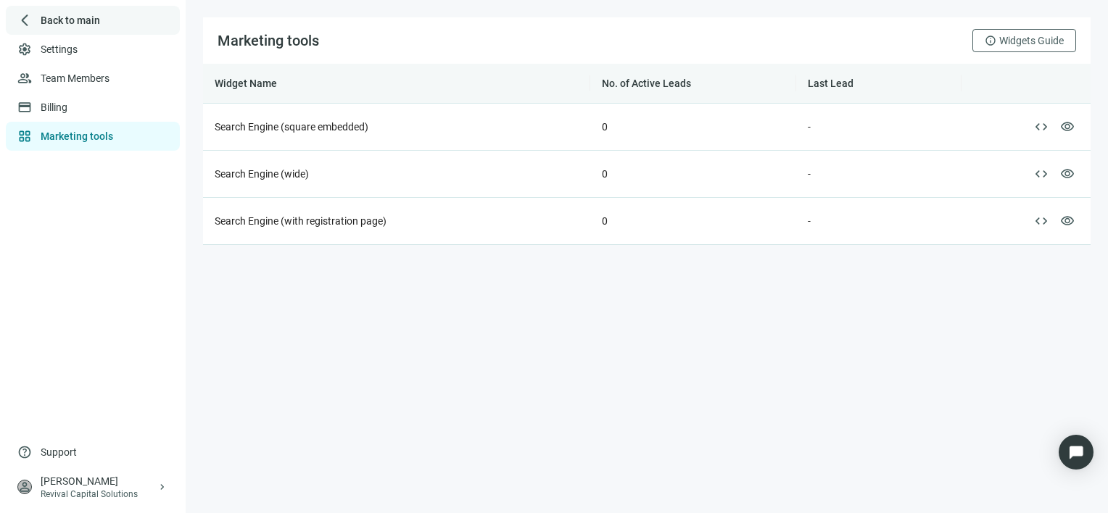
click at [67, 19] on span "Back to main" at bounding box center [70, 20] width 59 height 15
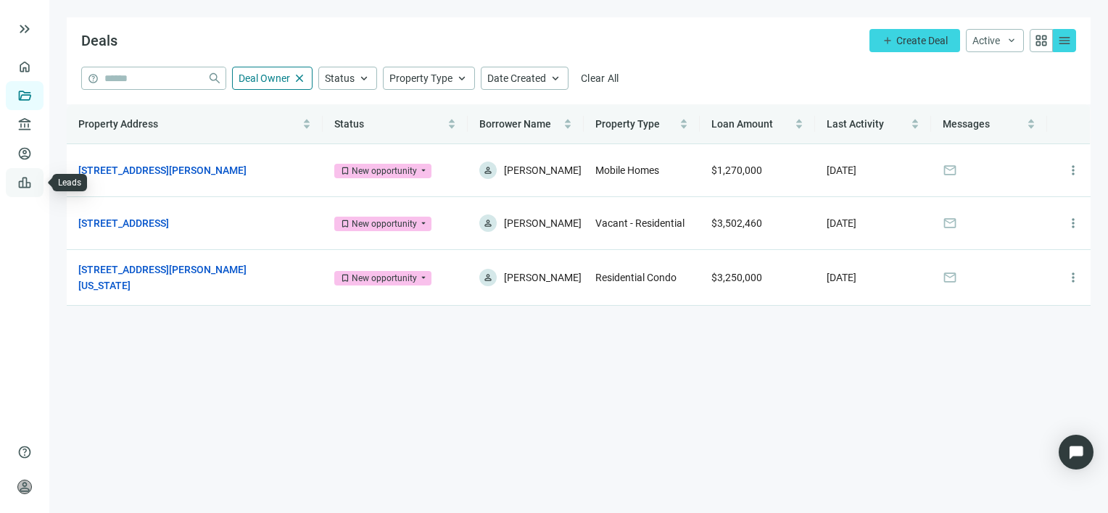
click at [36, 184] on link "Leads" at bounding box center [50, 183] width 28 height 12
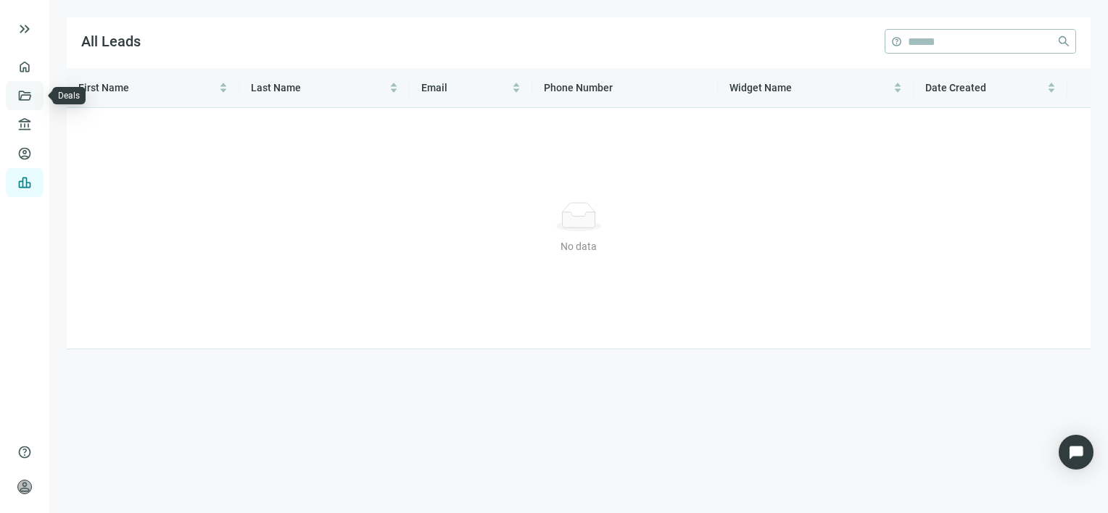
click at [36, 94] on link "Deals" at bounding box center [49, 96] width 26 height 12
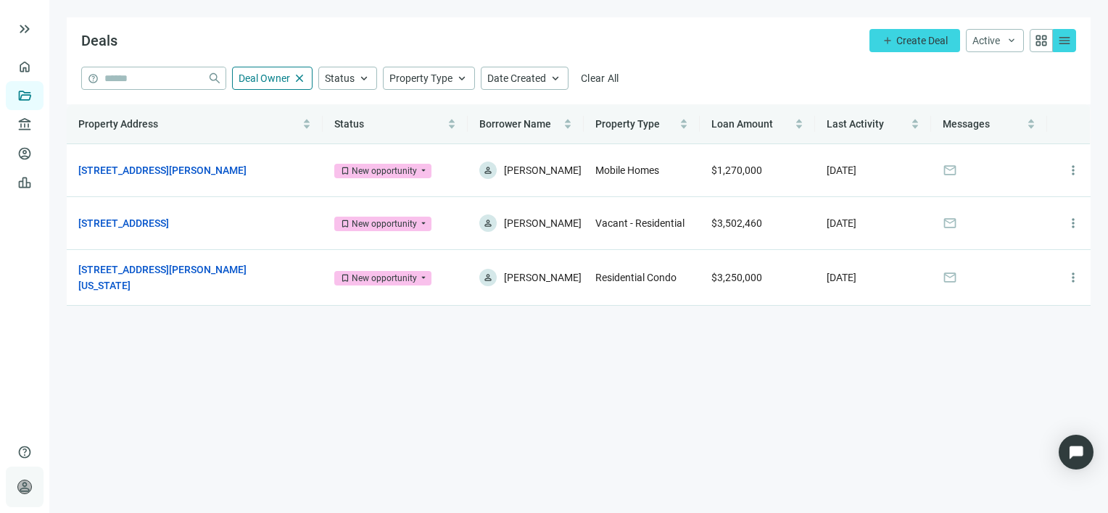
click at [24, 487] on span "person" at bounding box center [24, 487] width 15 height 15
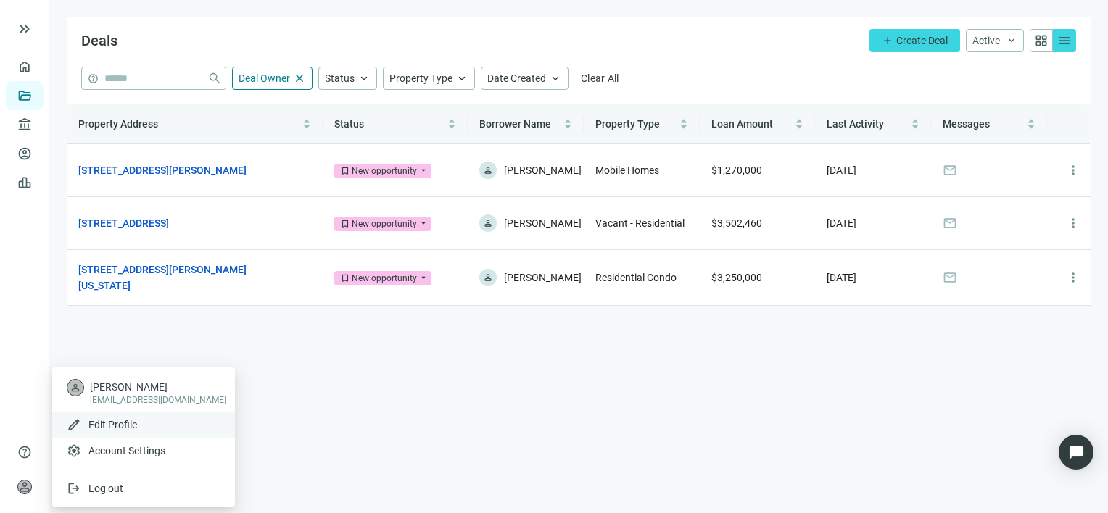
click at [128, 423] on span "Edit Profile" at bounding box center [112, 425] width 49 height 12
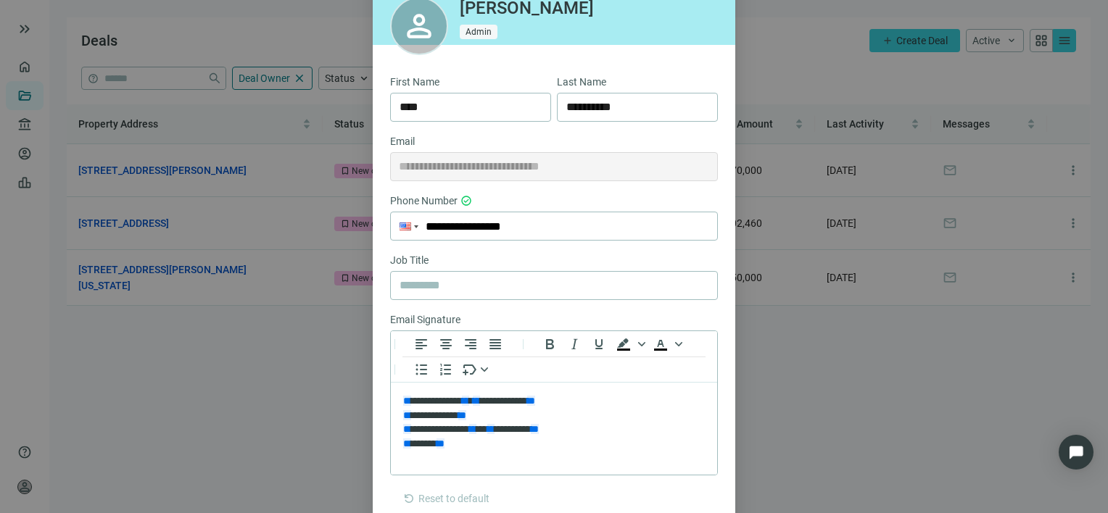
scroll to position [145, 0]
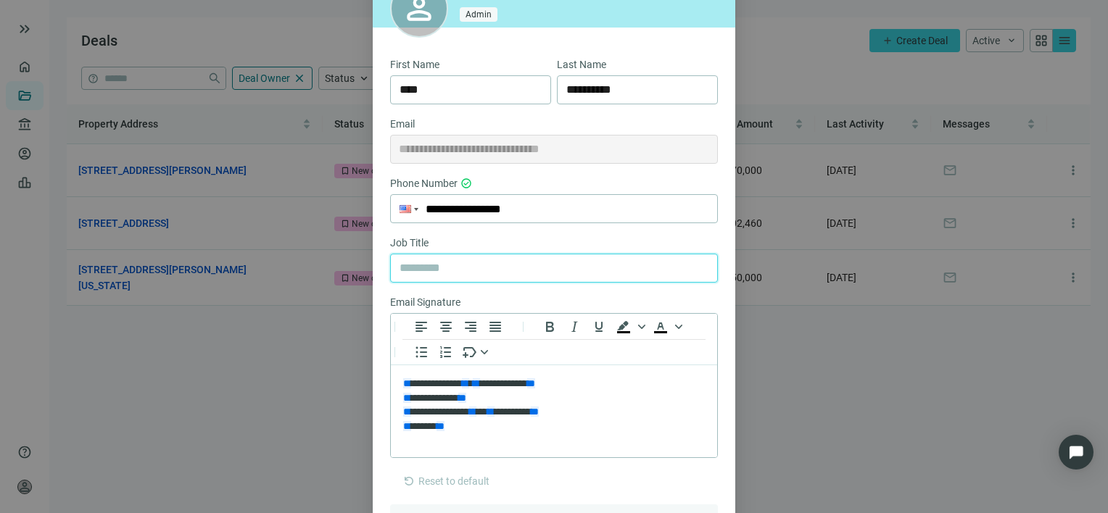
click at [461, 268] on input "text" at bounding box center [554, 269] width 309 height 28
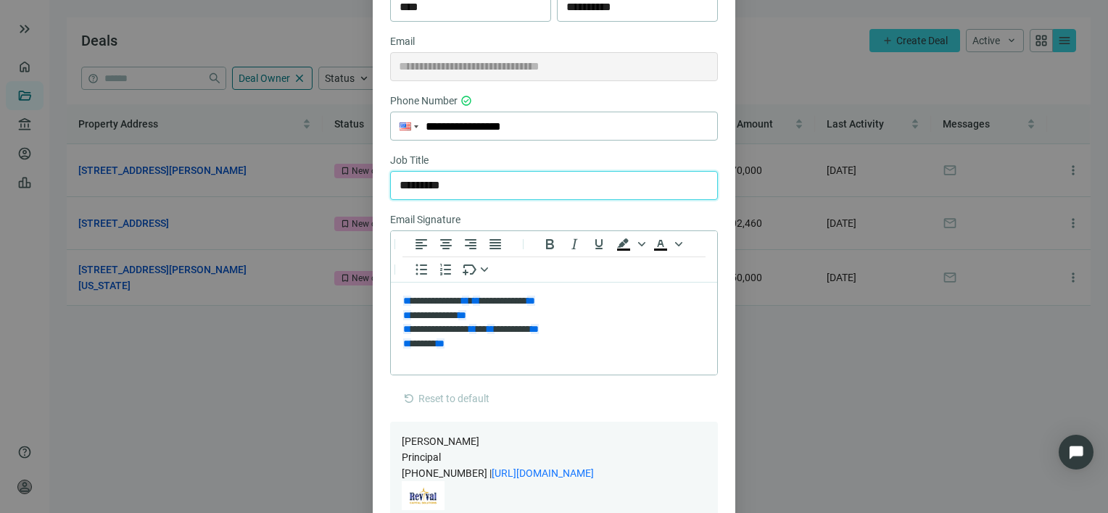
scroll to position [331, 0]
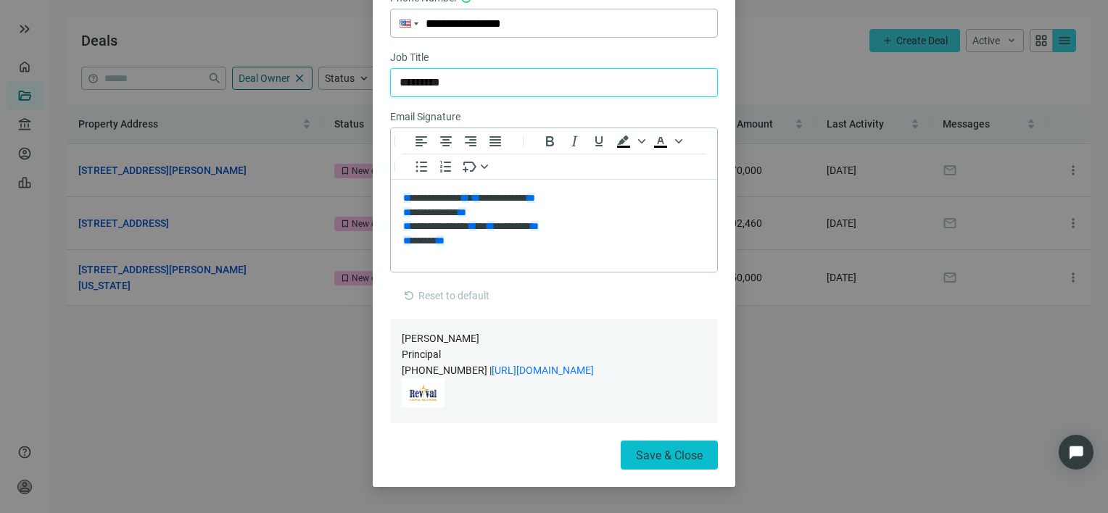
type input "*********"
click at [659, 455] on span "Save & Close" at bounding box center [669, 456] width 67 height 14
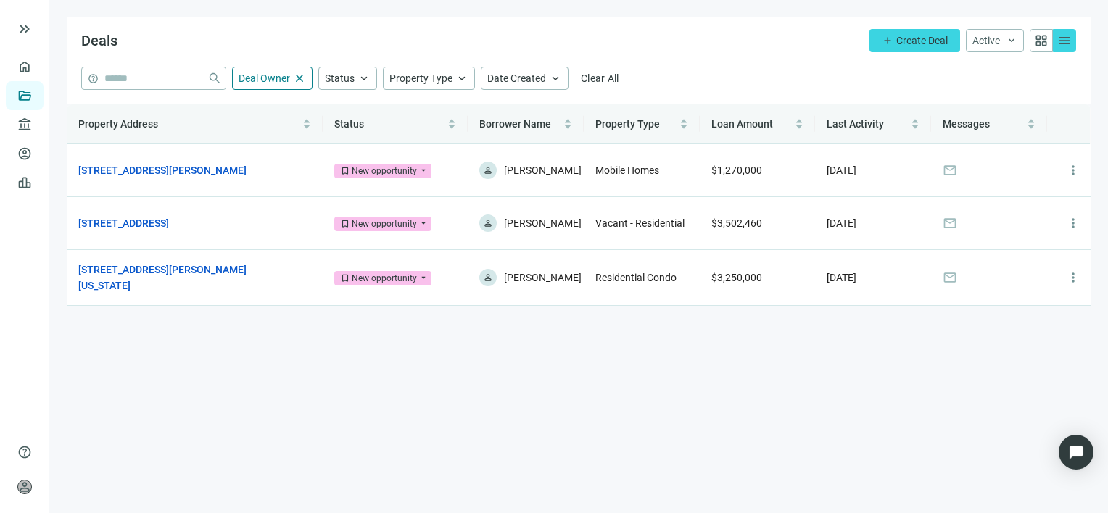
scroll to position [258, 0]
click at [36, 65] on link "Overview" at bounding box center [57, 67] width 43 height 12
